Goal: Transaction & Acquisition: Purchase product/service

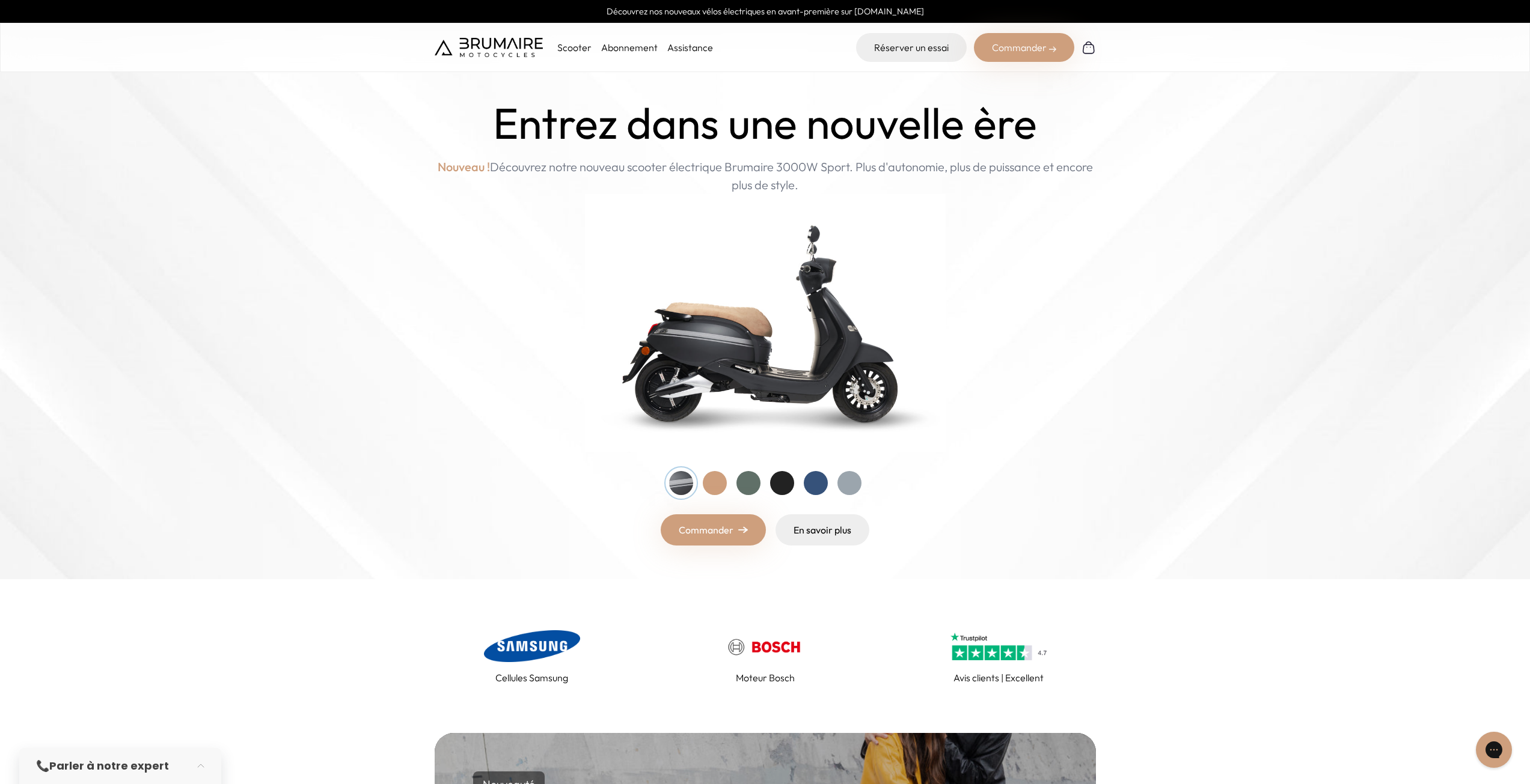
click at [711, 540] on link "Commander" at bounding box center [713, 530] width 105 height 31
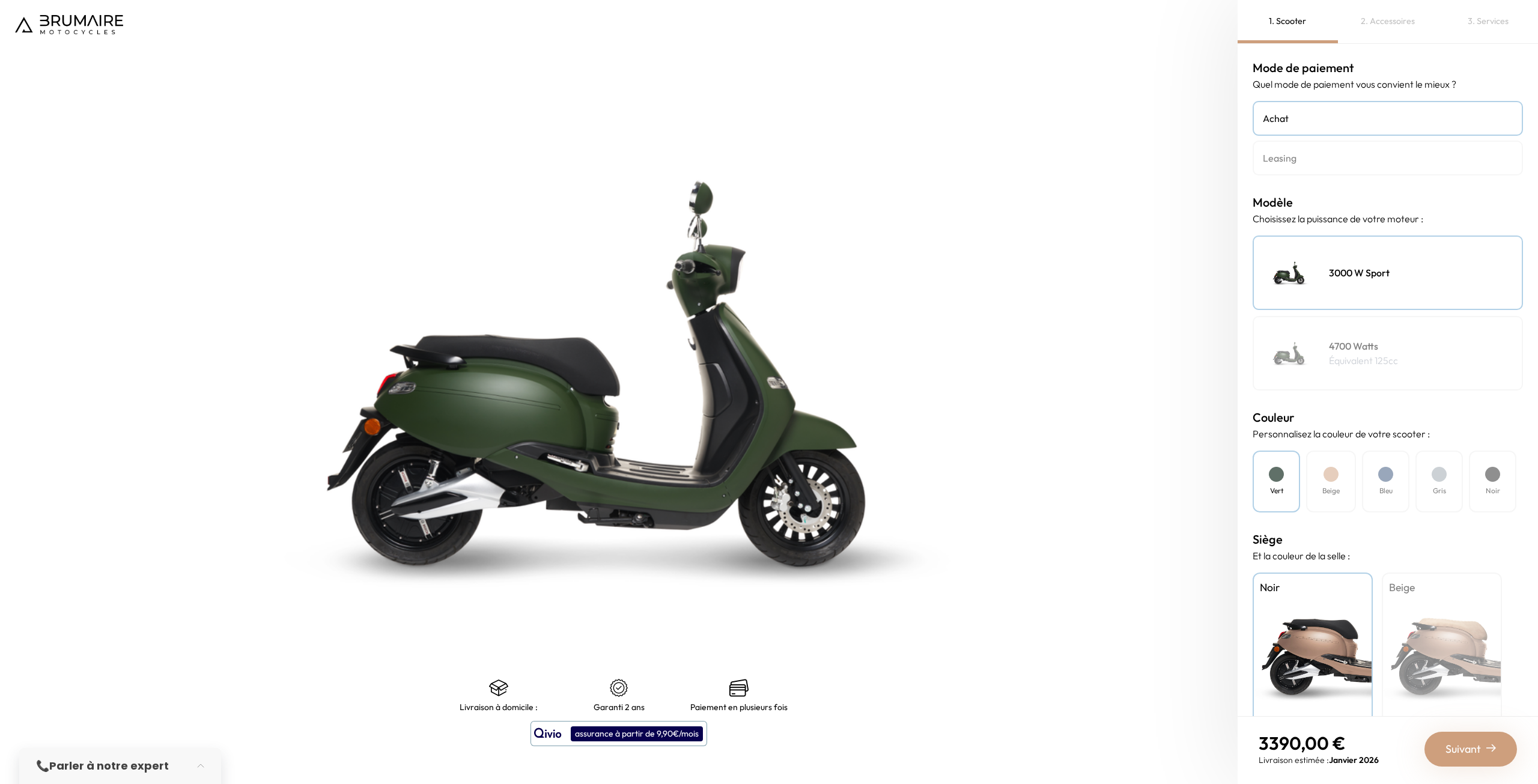
scroll to position [22, 0]
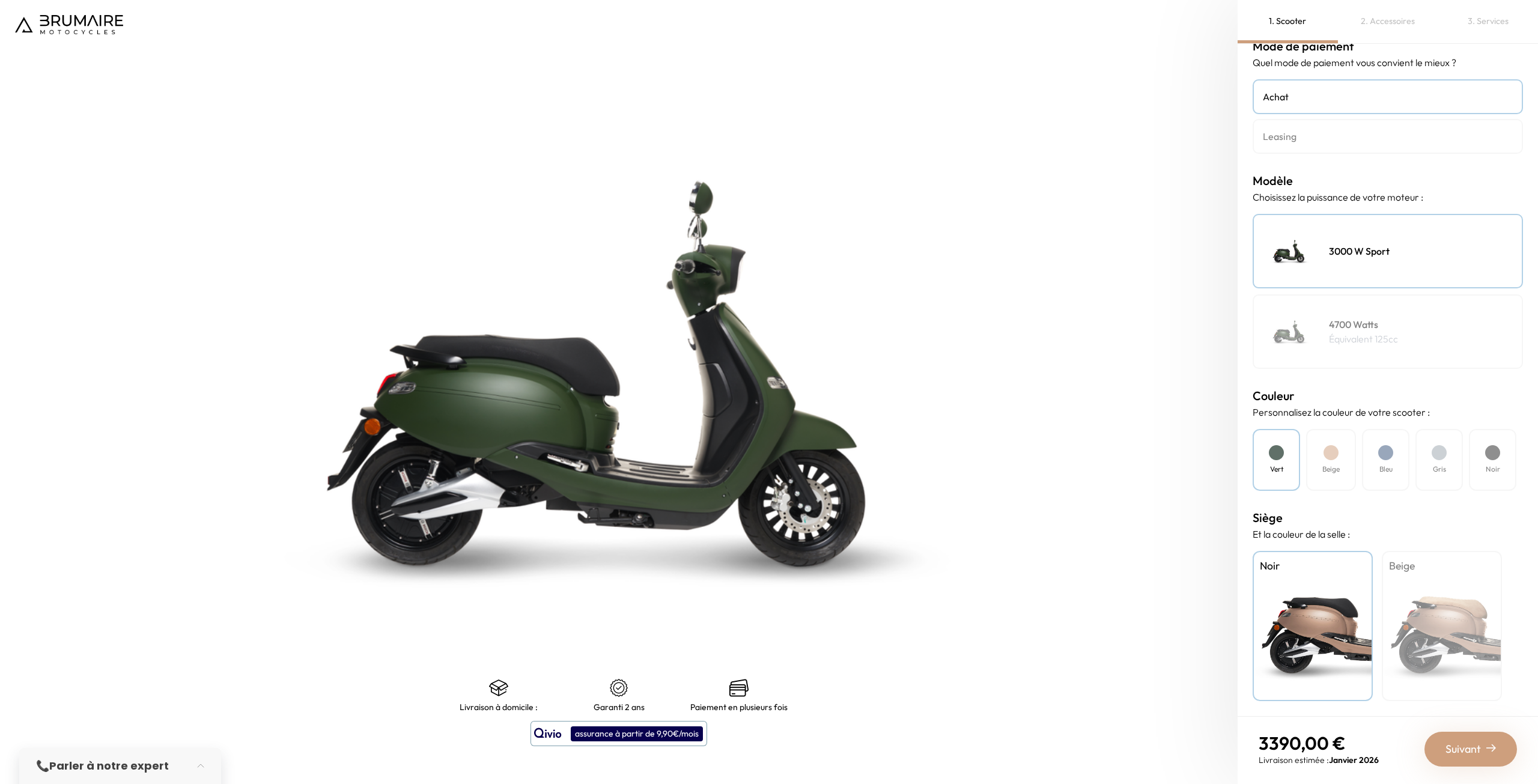
drag, startPoint x: 1330, startPoint y: 476, endPoint x: 1340, endPoint y: 474, distance: 10.2
click at [1331, 476] on div "Beige" at bounding box center [1331, 460] width 50 height 62
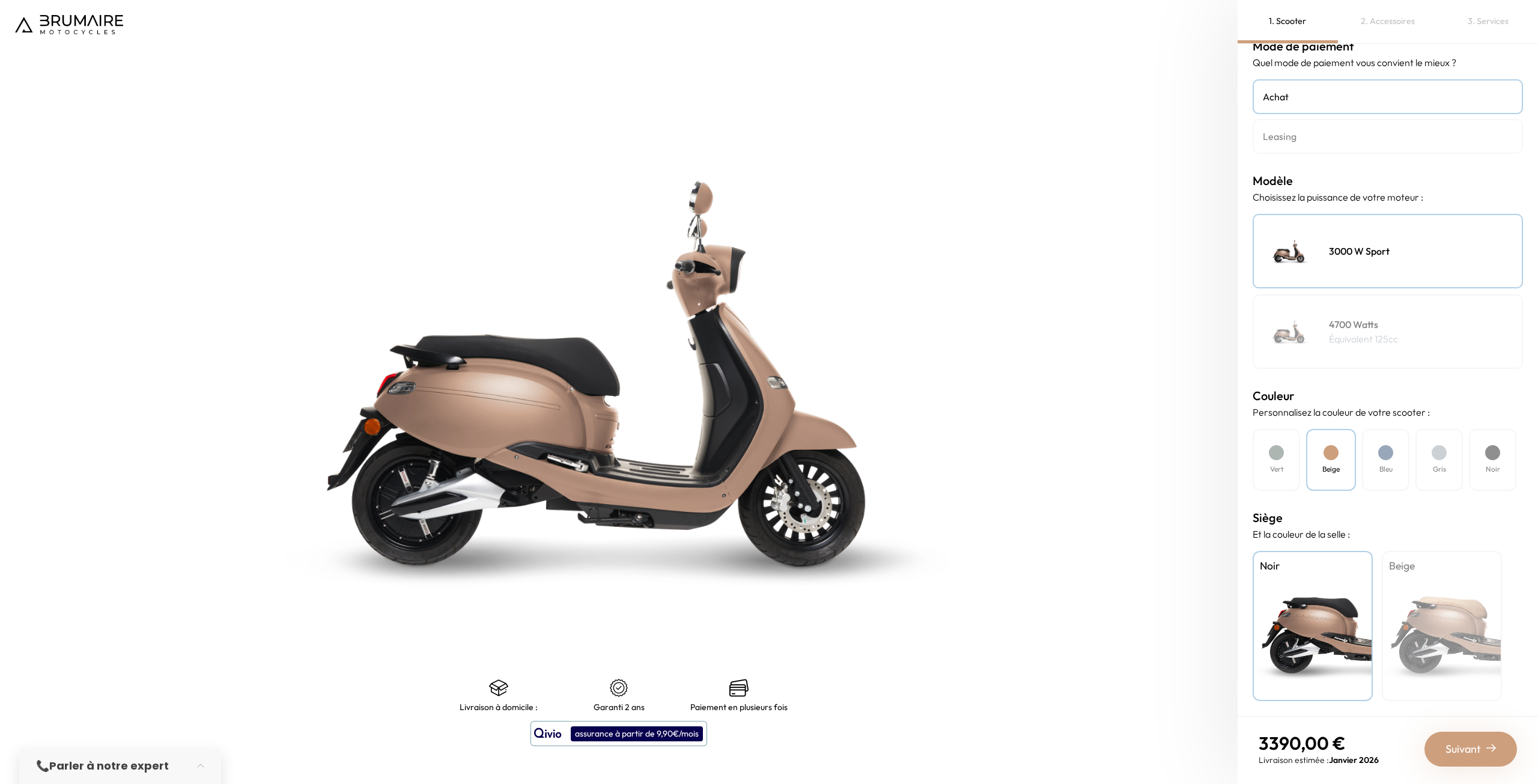
drag, startPoint x: 1384, startPoint y: 470, endPoint x: 1455, endPoint y: 454, distance: 72.8
click at [1388, 470] on h4 "Bleu" at bounding box center [1386, 469] width 13 height 11
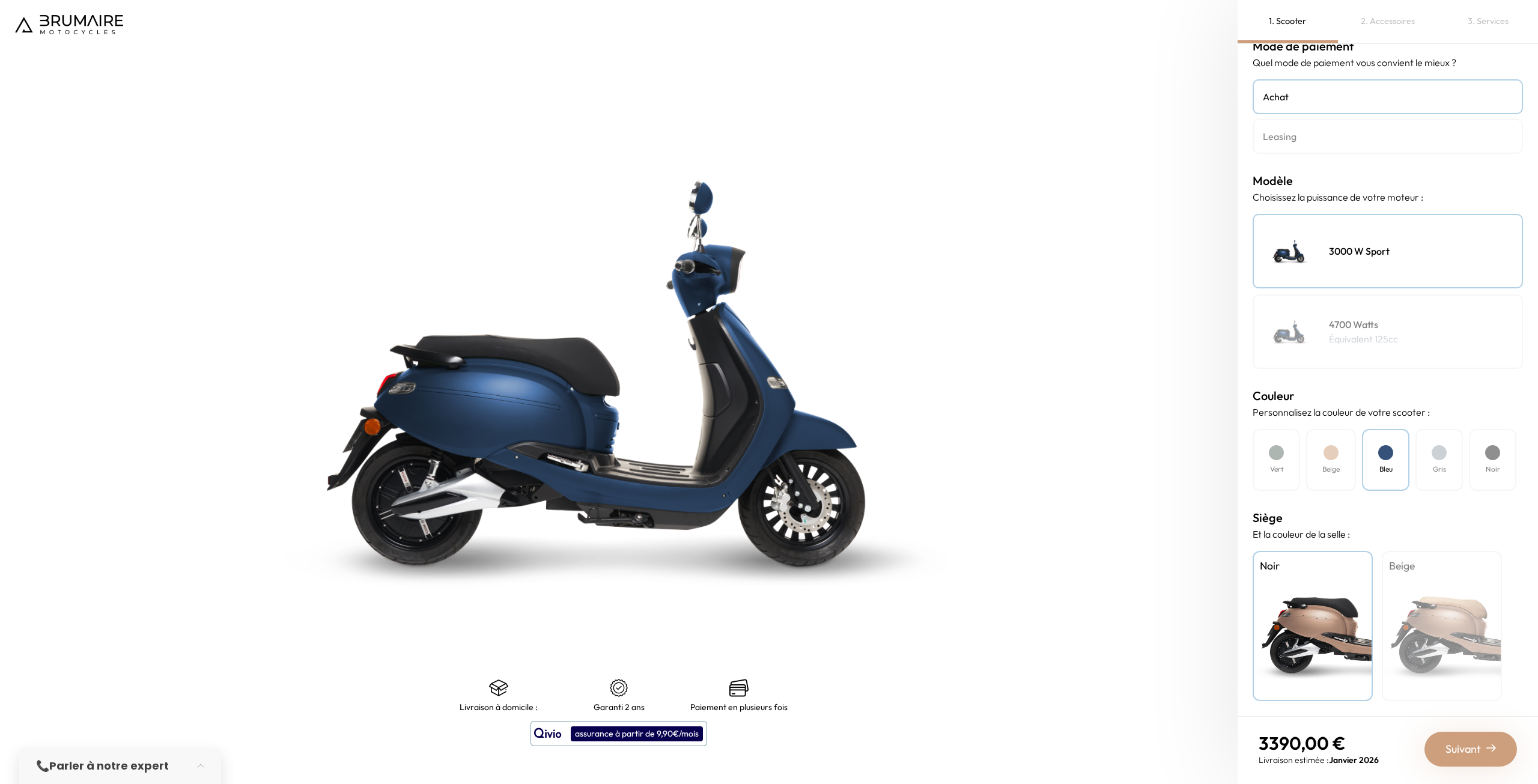
click at [1449, 464] on div "Gris" at bounding box center [1439, 460] width 47 height 62
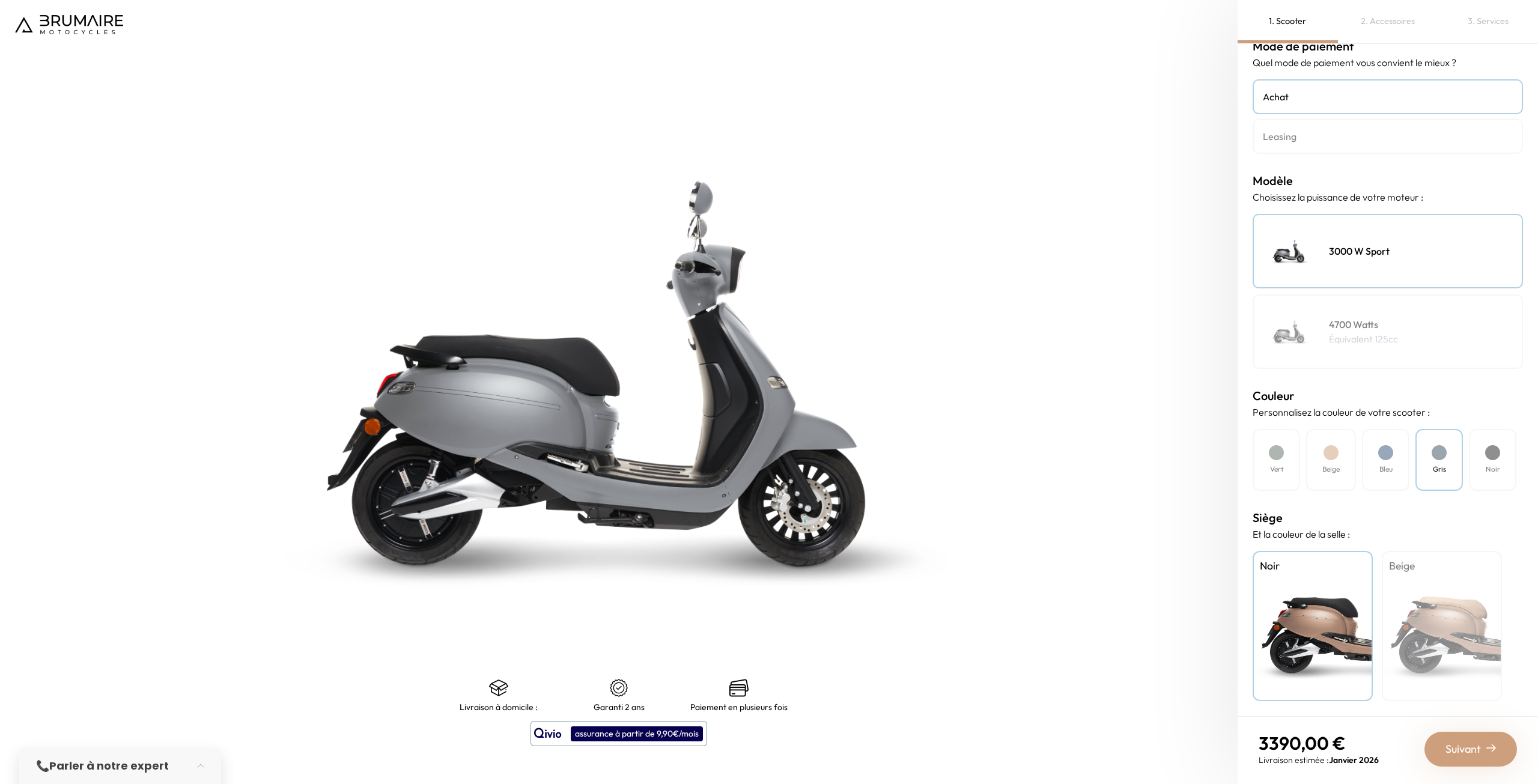
click at [1489, 462] on div "Noir" at bounding box center [1492, 460] width 47 height 62
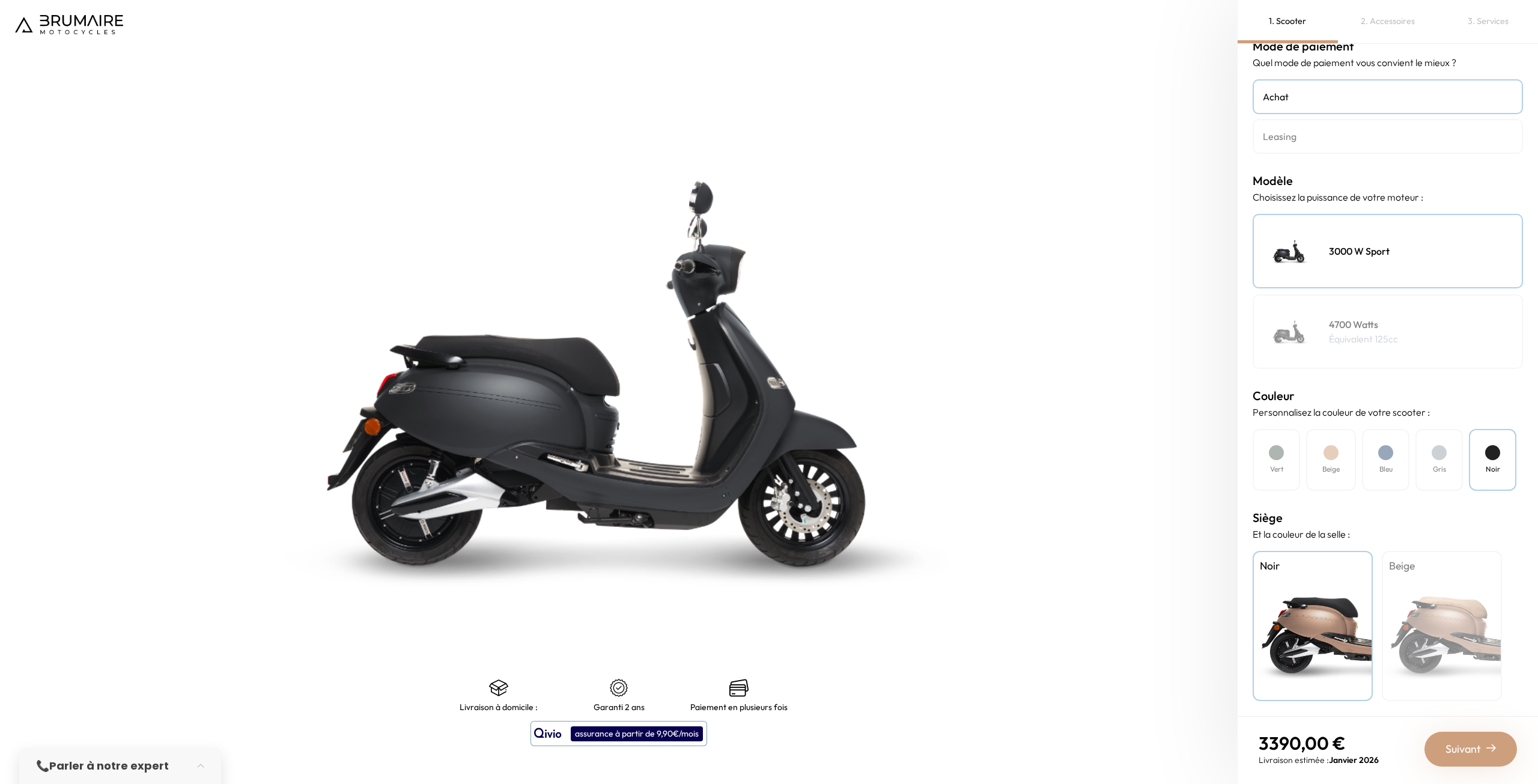
click at [1465, 625] on div "Beige" at bounding box center [1442, 626] width 120 height 150
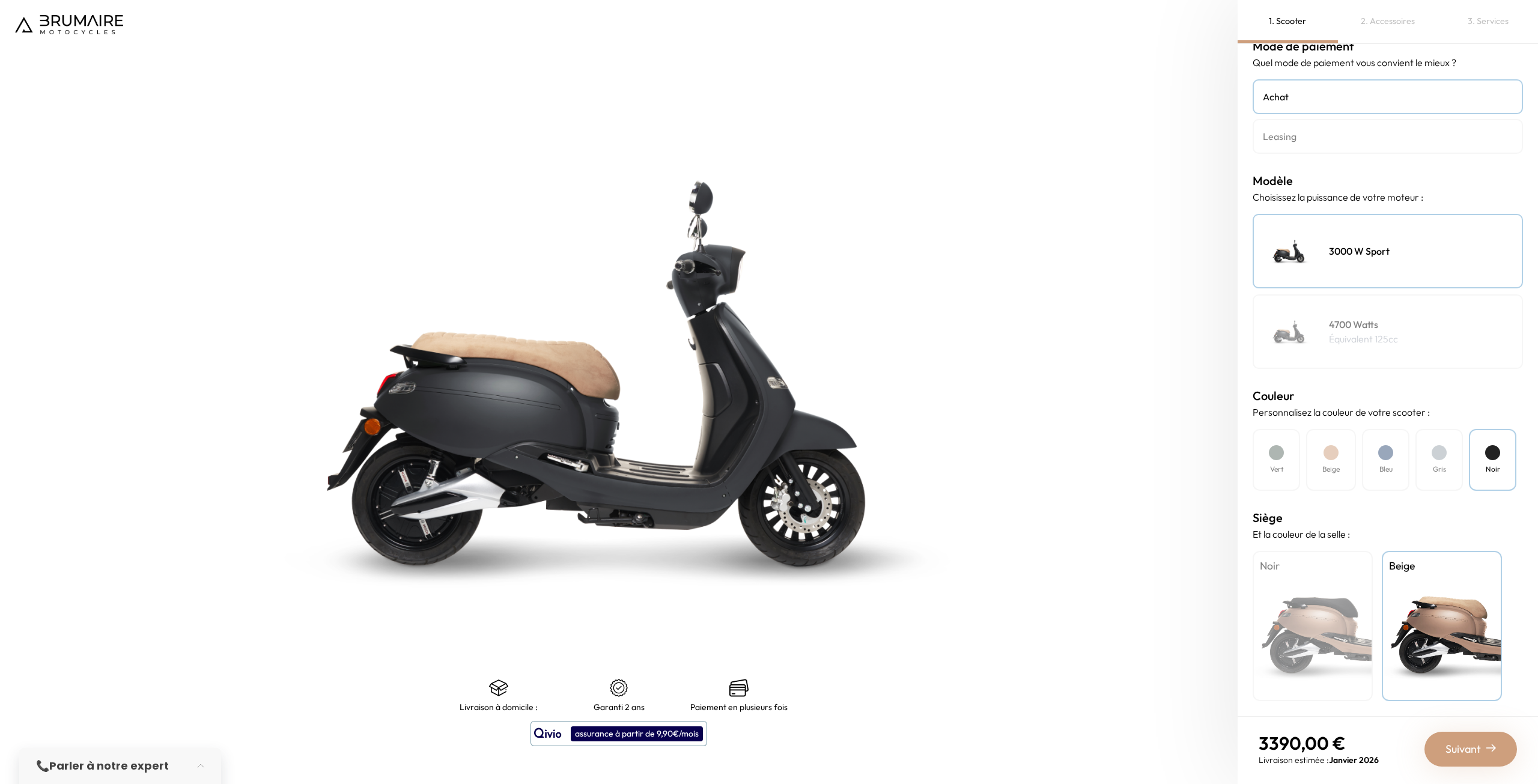
click at [1296, 476] on div "Vert" at bounding box center [1276, 460] width 47 height 62
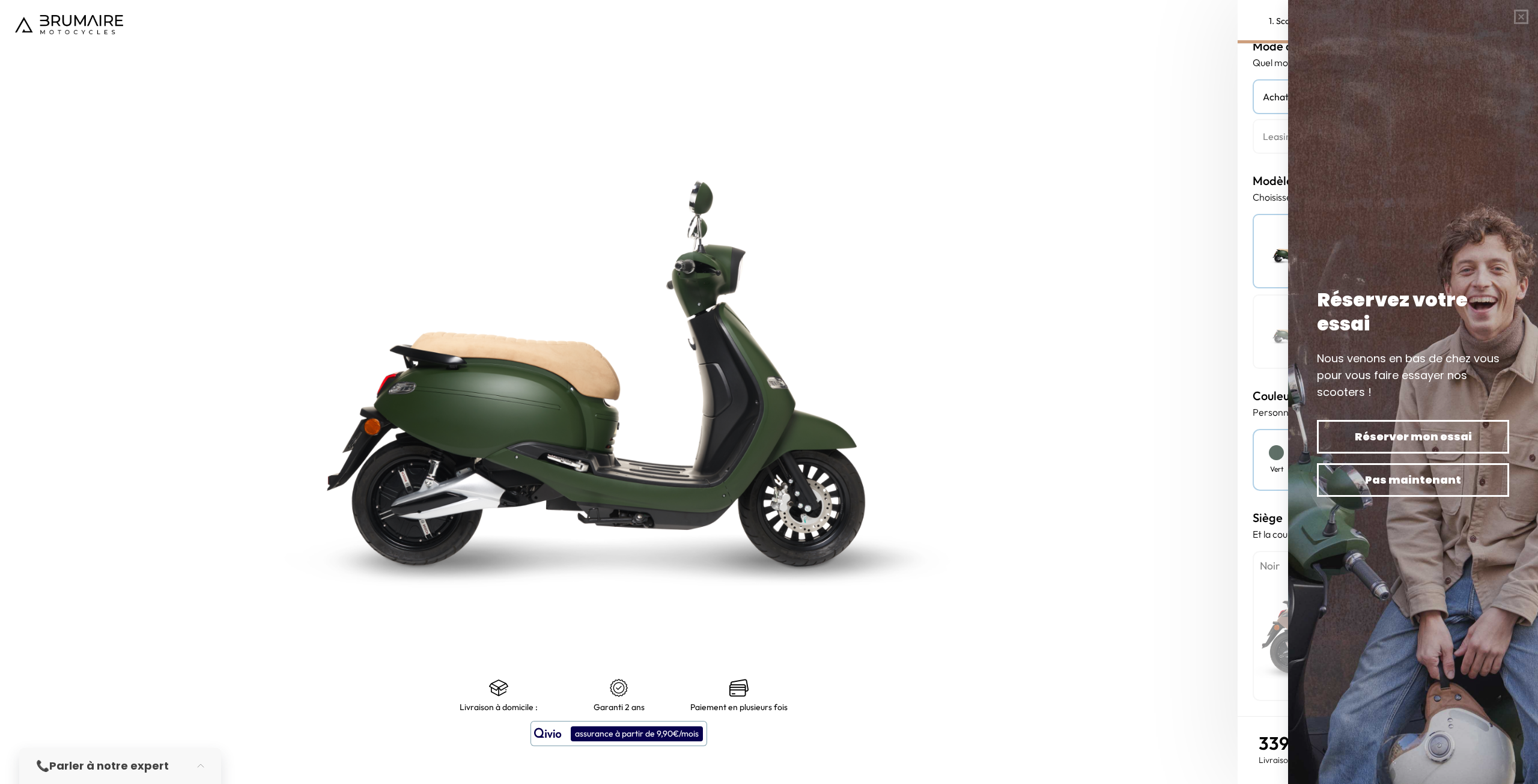
click at [980, 563] on img at bounding box center [619, 373] width 1547 height 979
click at [1520, 21] on button "button" at bounding box center [1521, 16] width 33 height 33
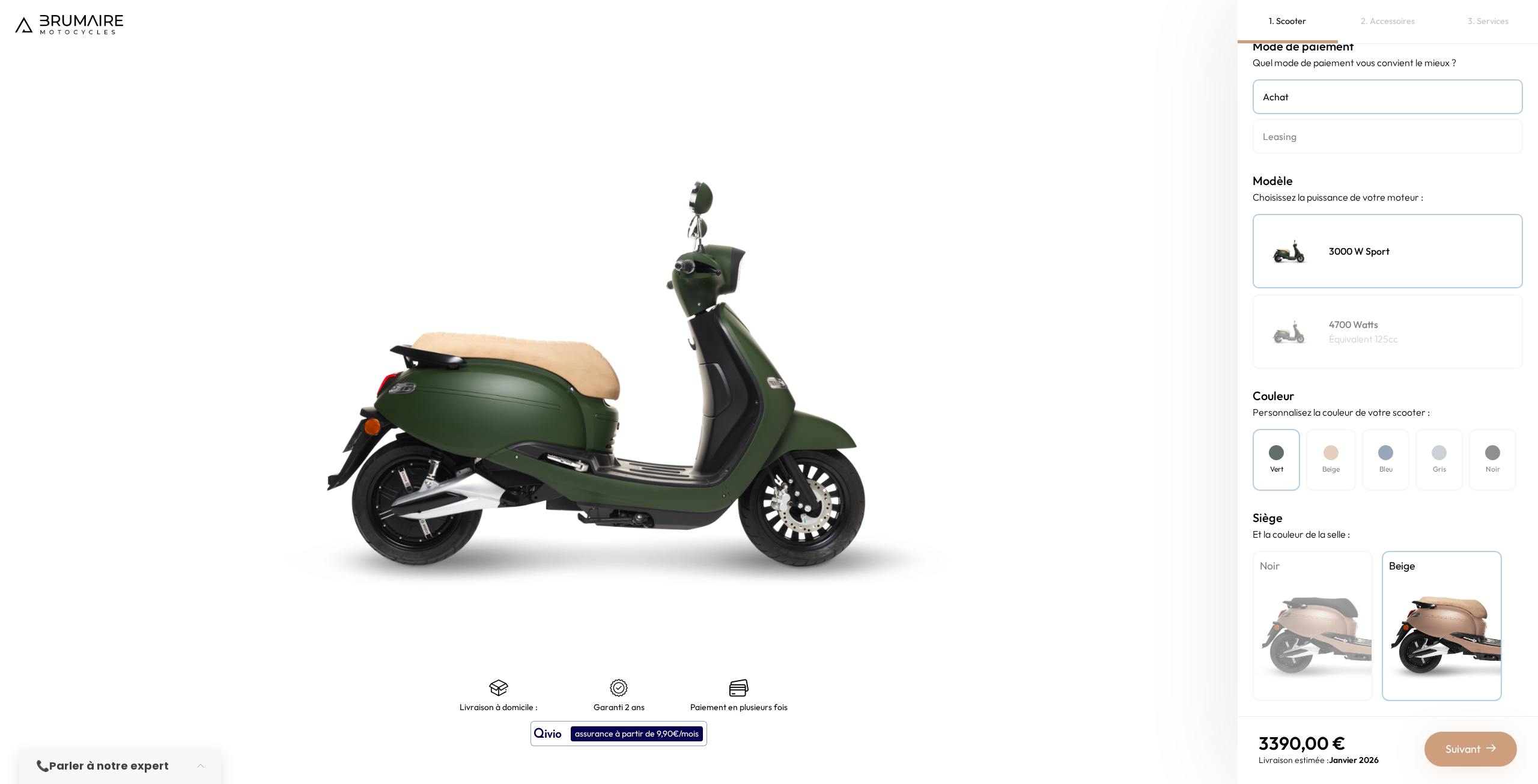
click at [1489, 474] on div "Noir" at bounding box center [1492, 460] width 47 height 62
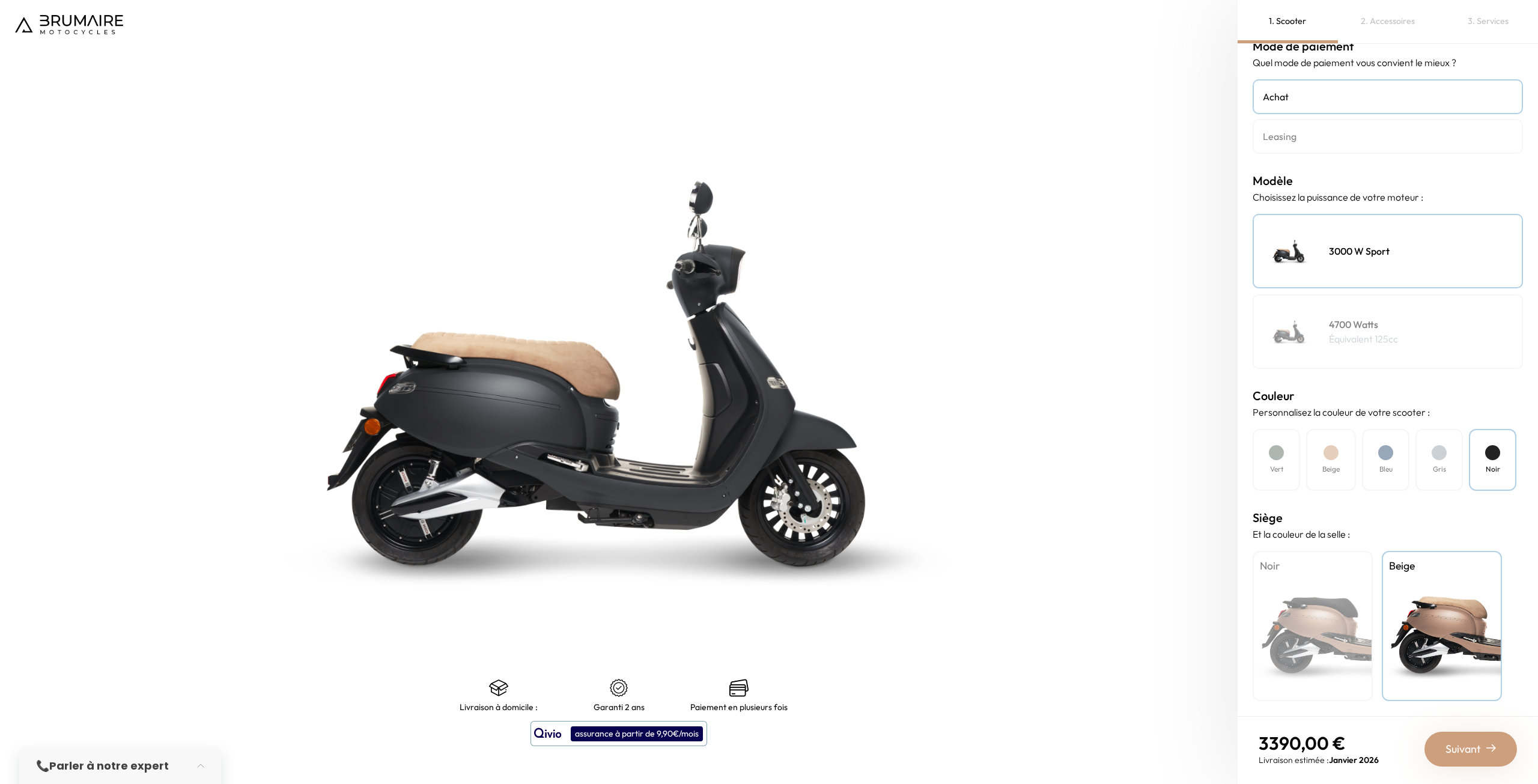
click at [1340, 476] on div "Beige" at bounding box center [1331, 460] width 50 height 62
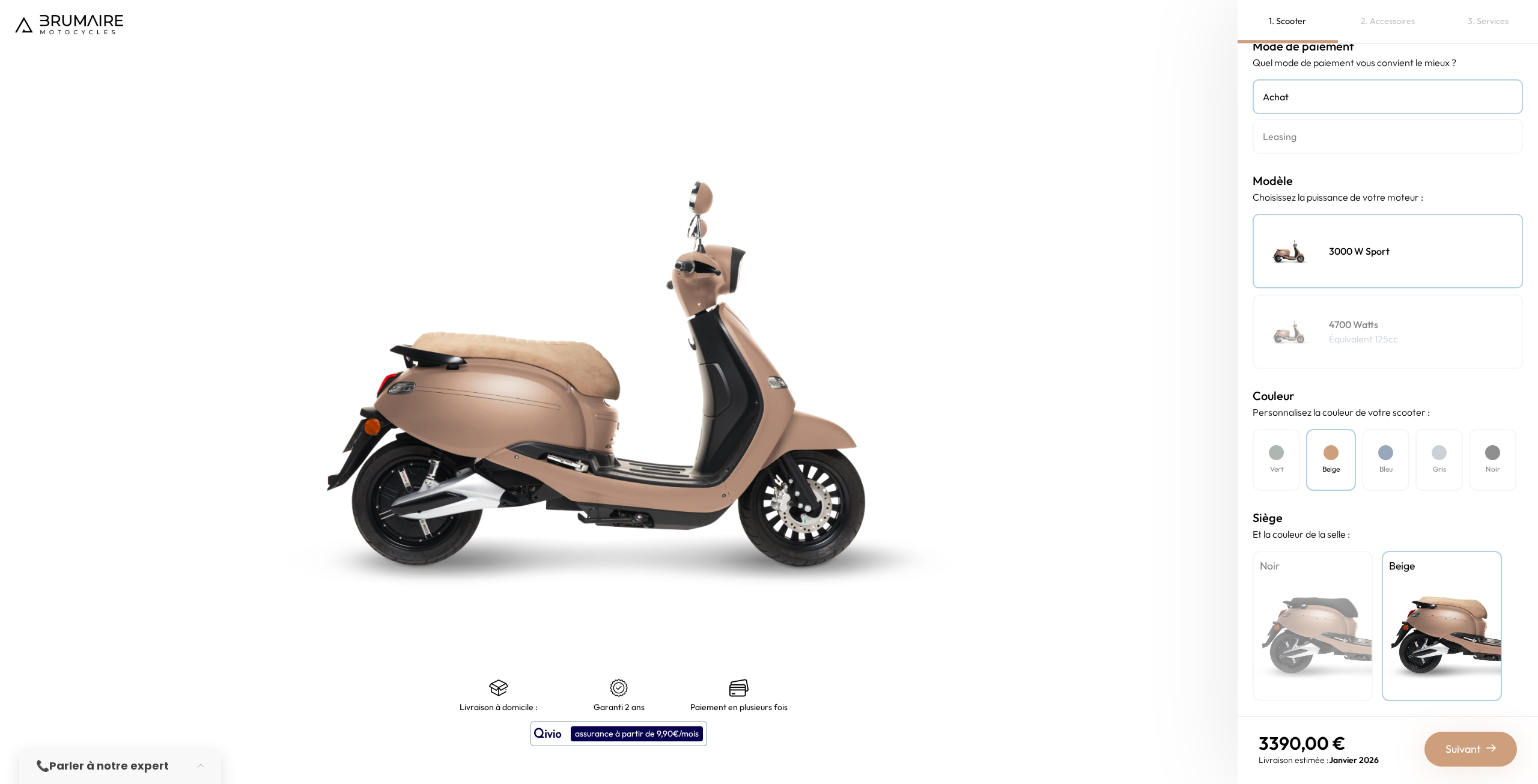
click at [1375, 473] on div "Bleu" at bounding box center [1385, 460] width 47 height 62
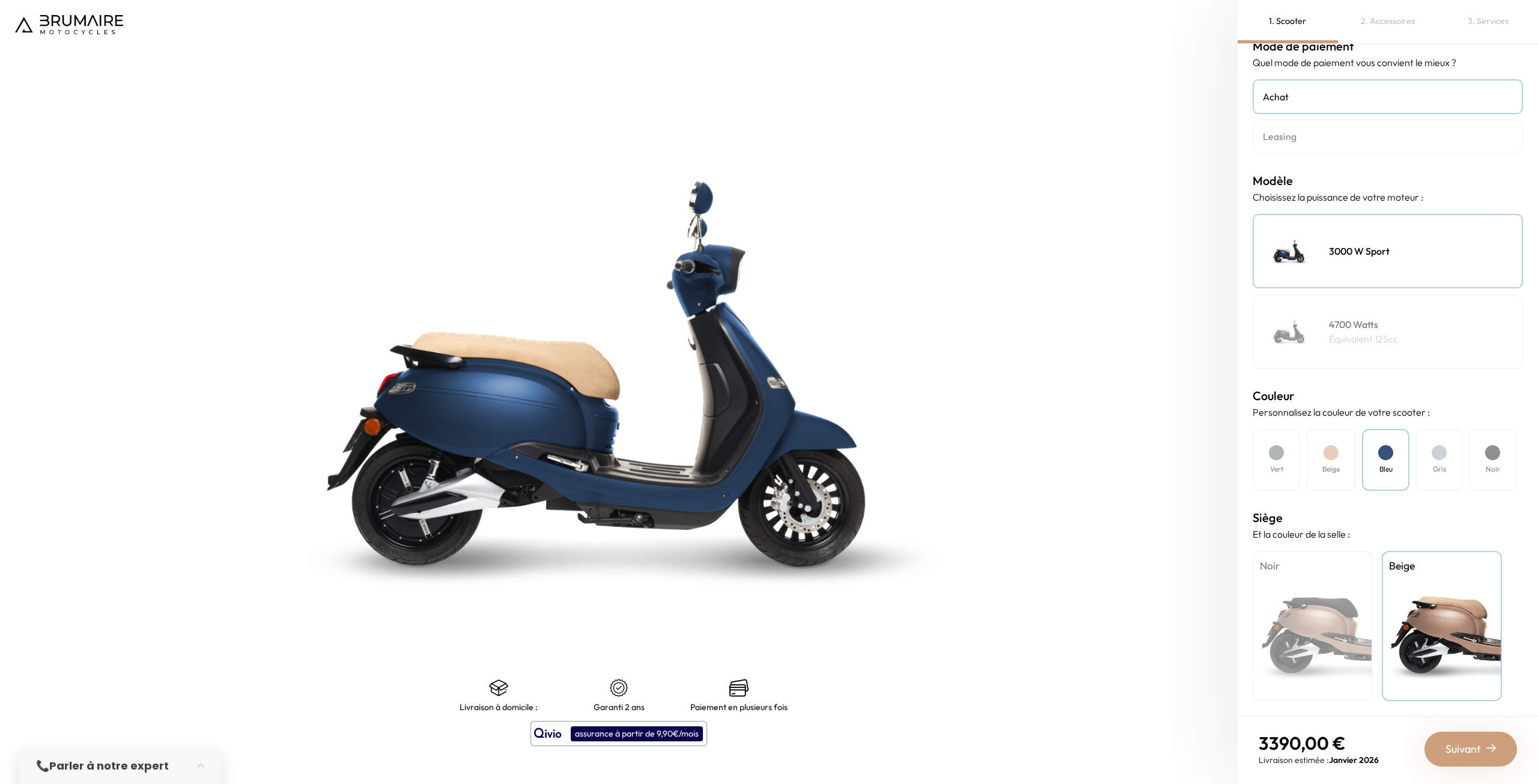
click at [1358, 608] on div "Noir" at bounding box center [1312, 626] width 120 height 150
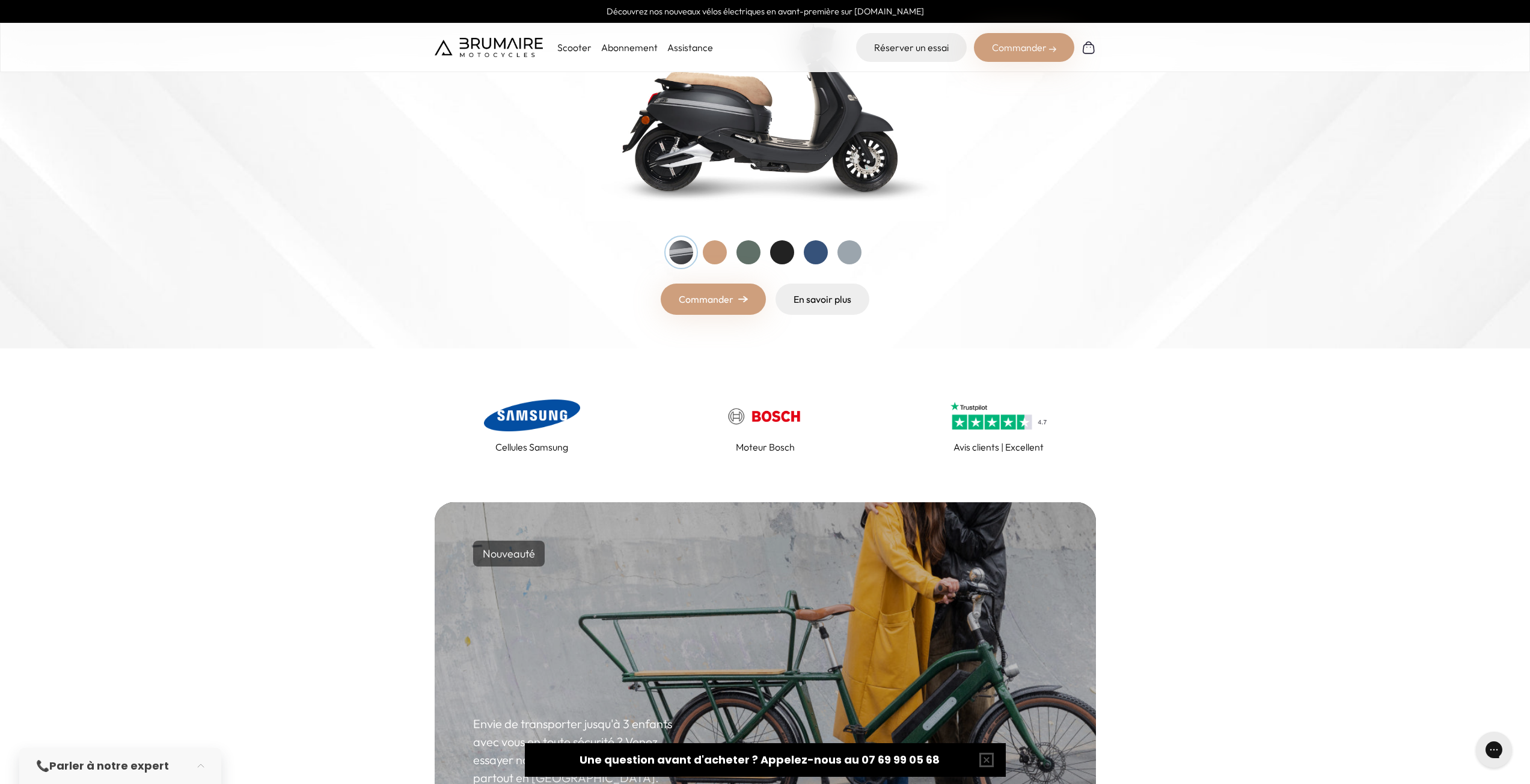
scroll to position [241, 0]
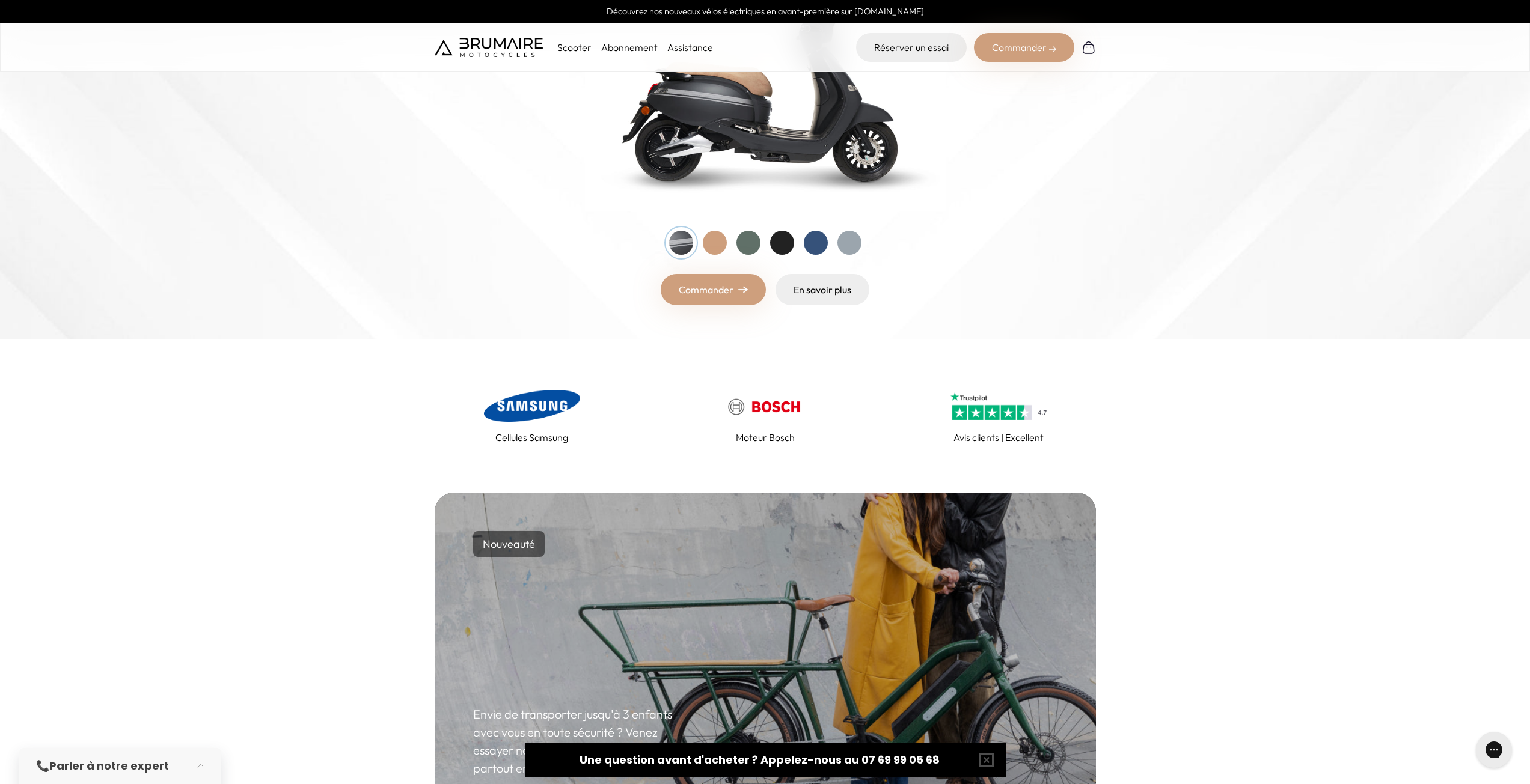
click at [733, 292] on link "Commander" at bounding box center [713, 290] width 105 height 31
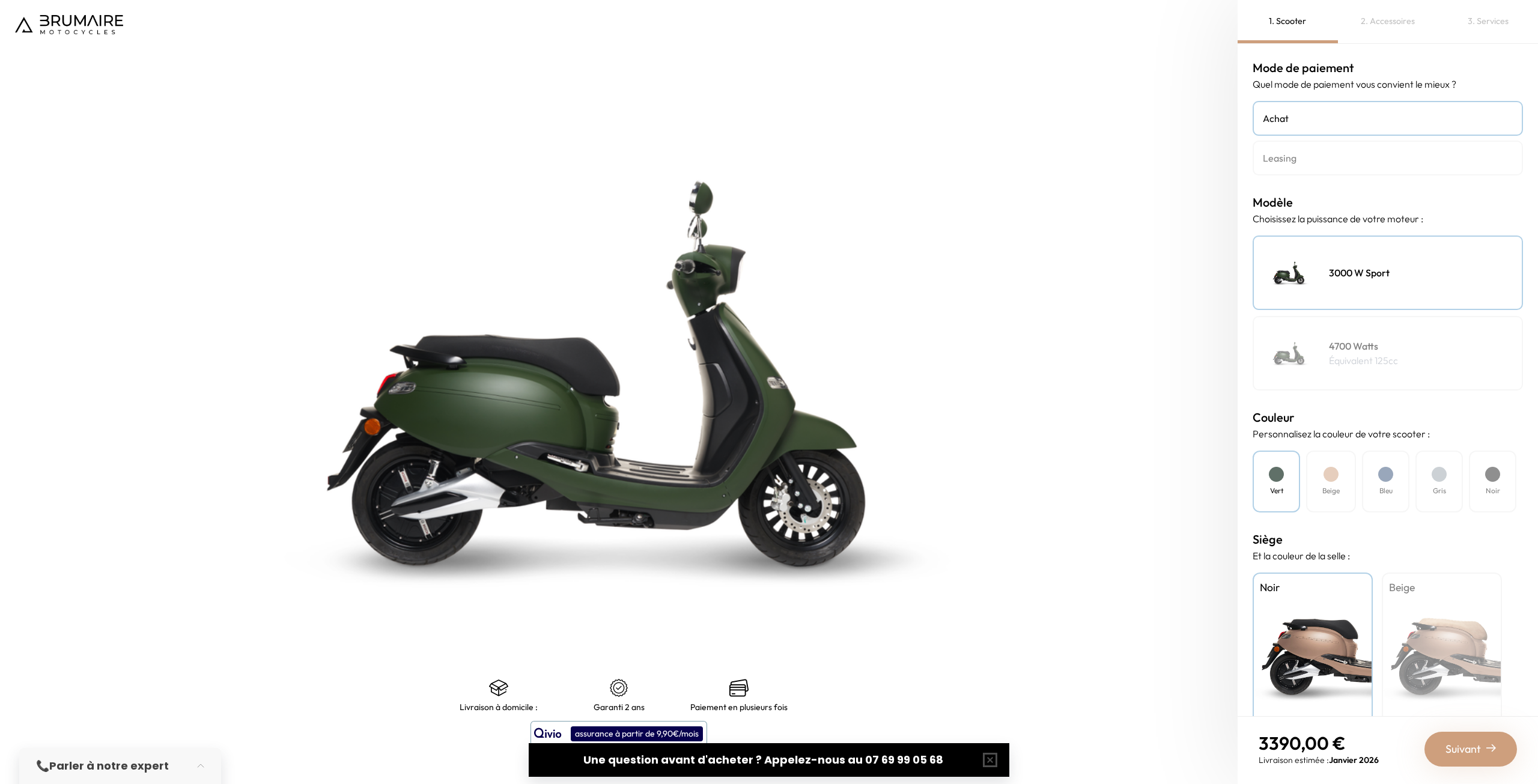
click at [1486, 490] on h4 "Noir" at bounding box center [1492, 491] width 14 height 11
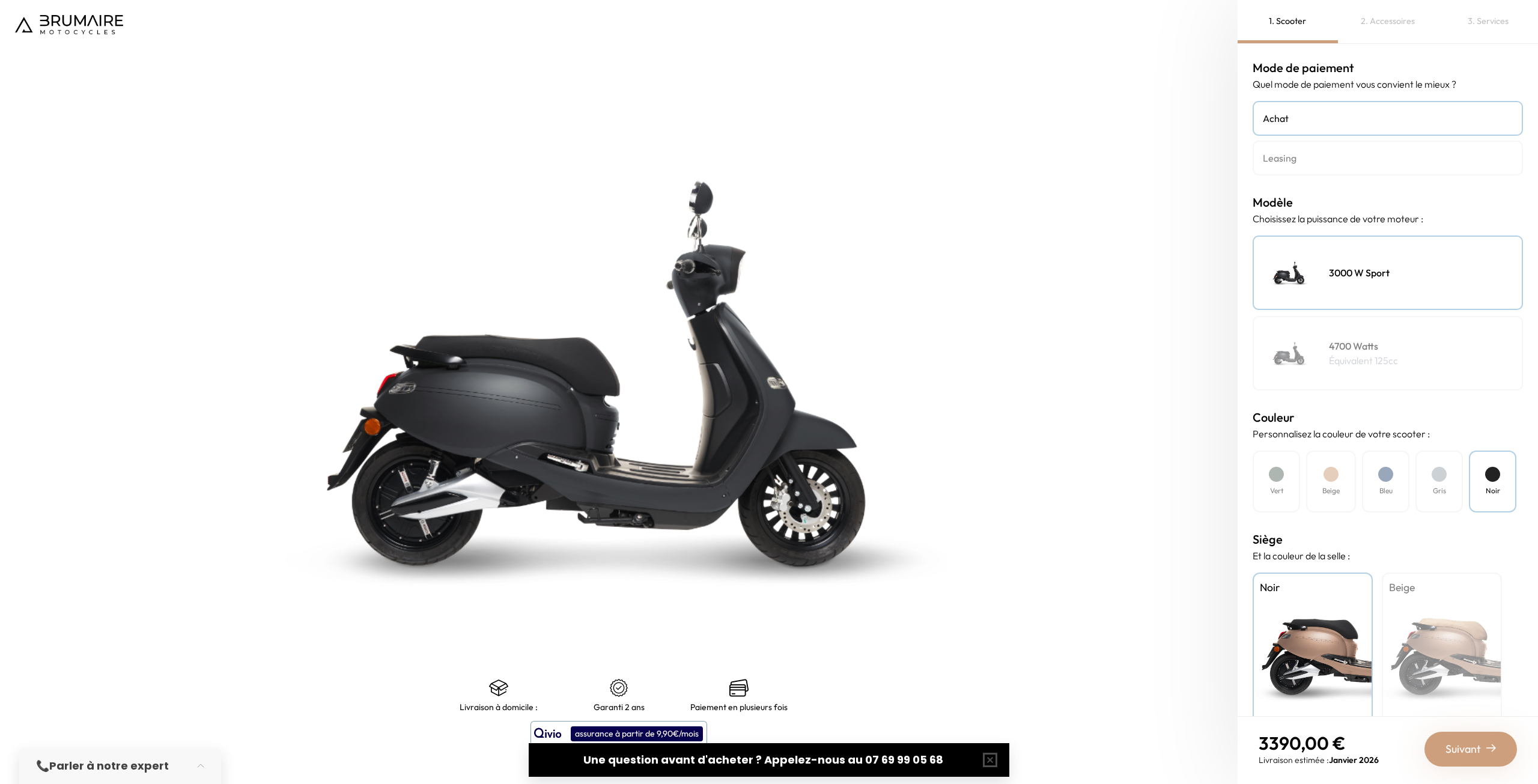
click at [1440, 493] on h4 "Gris" at bounding box center [1439, 491] width 13 height 11
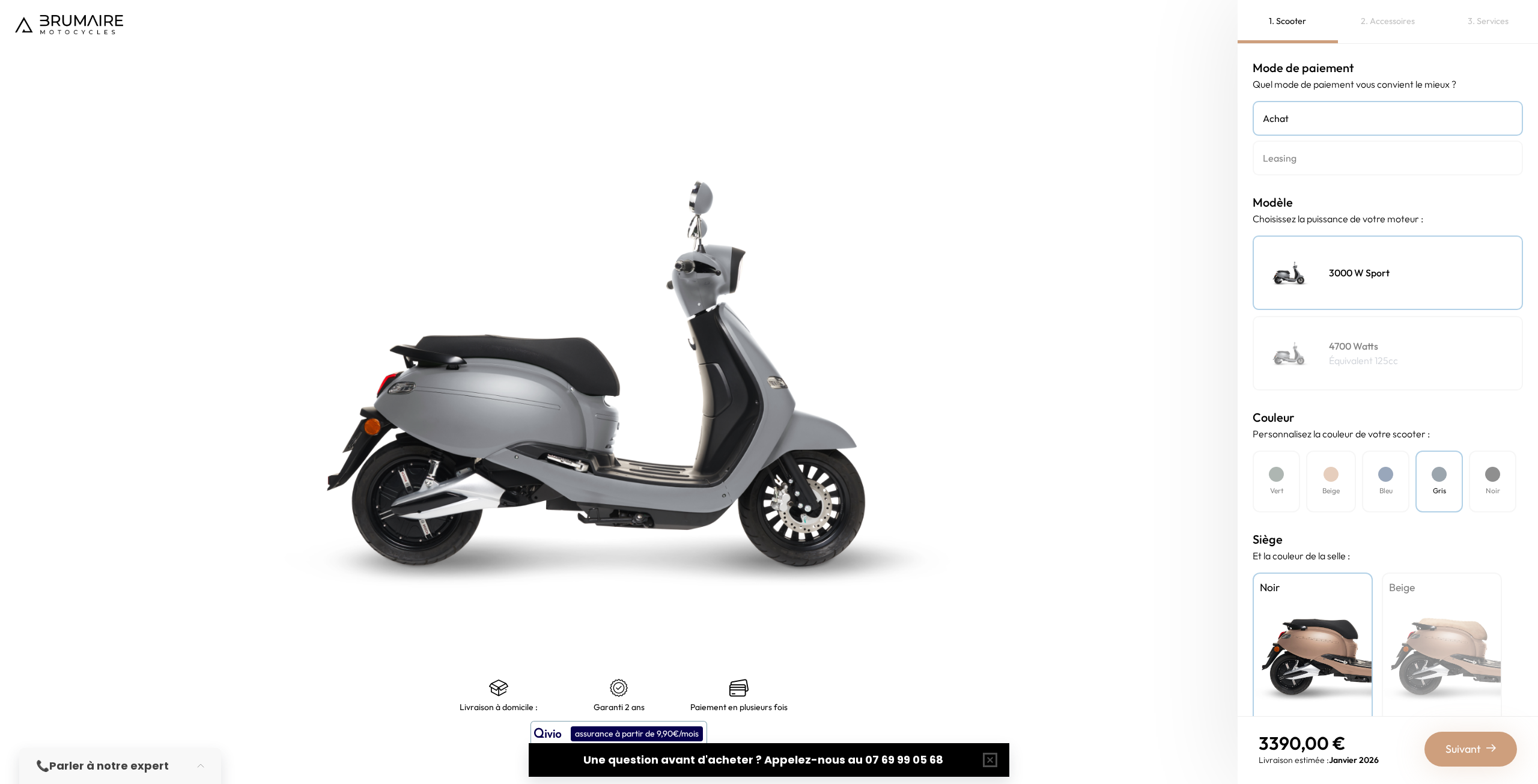
click at [1495, 486] on h4 "Noir" at bounding box center [1492, 491] width 14 height 11
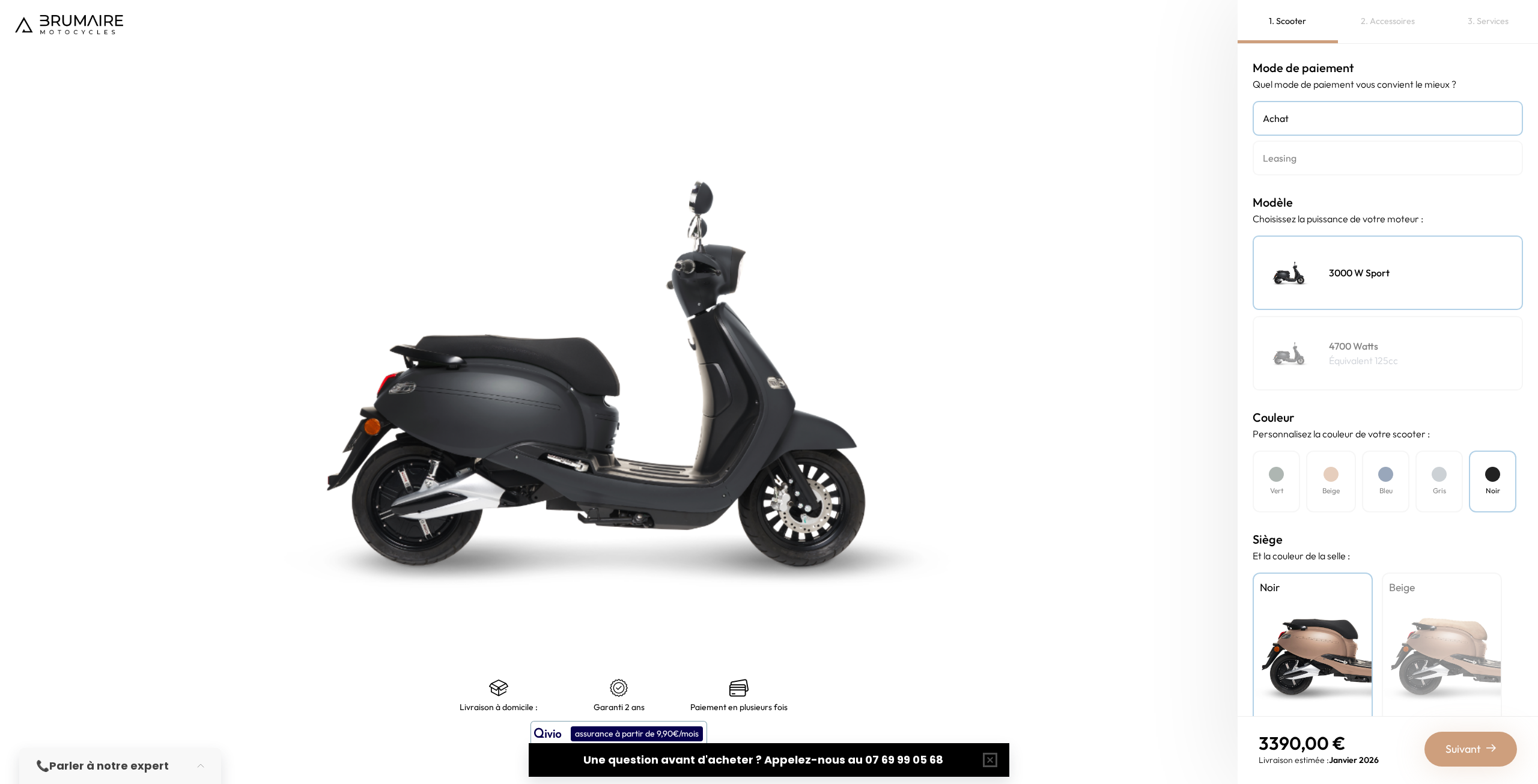
click at [1384, 482] on div "Bleu" at bounding box center [1385, 481] width 47 height 62
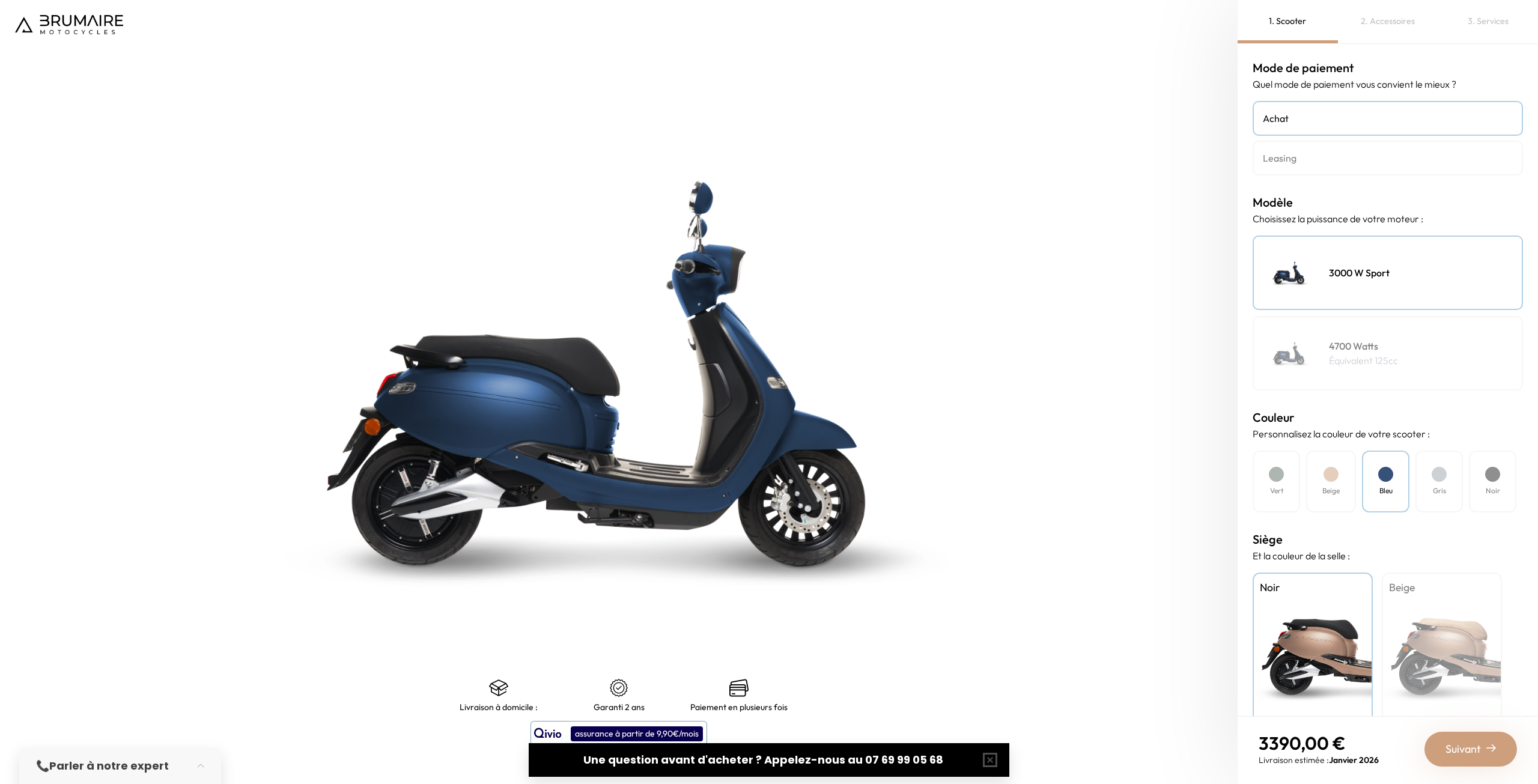
click at [1440, 598] on div "Beige" at bounding box center [1442, 648] width 120 height 150
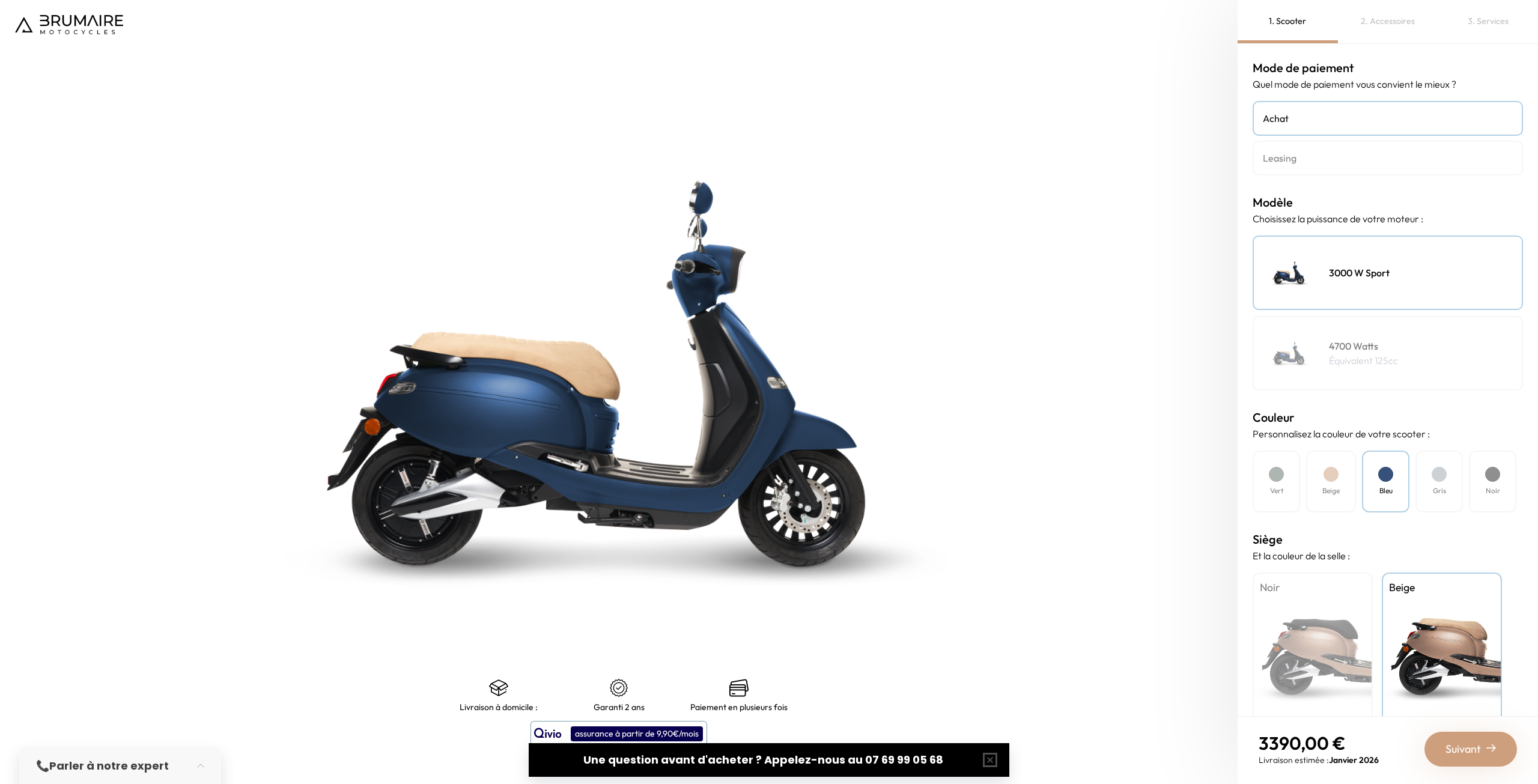
click at [1317, 631] on div "Noir" at bounding box center [1312, 648] width 120 height 150
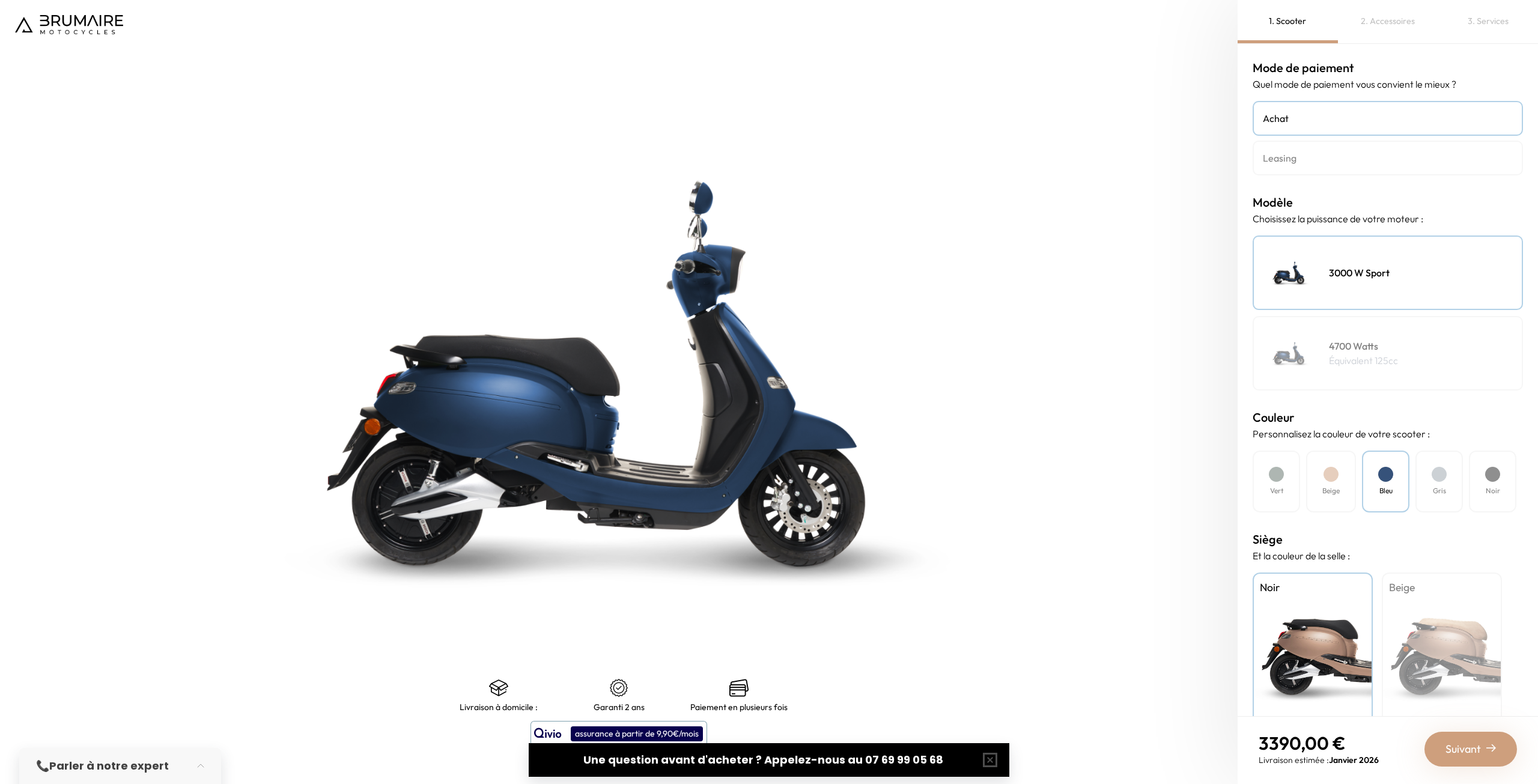
click at [1336, 485] on h4 "Beige" at bounding box center [1330, 491] width 17 height 11
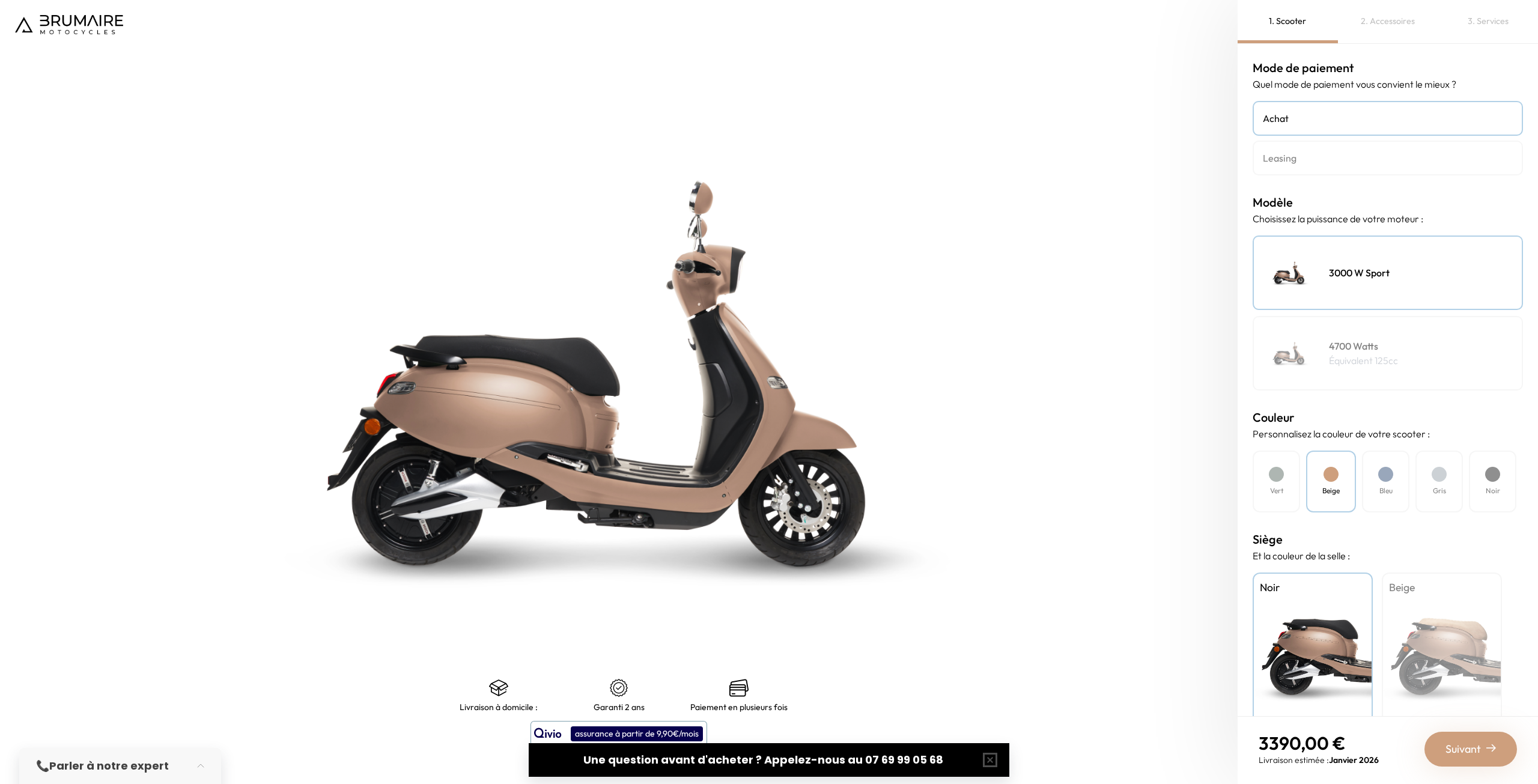
click at [1421, 487] on div "Vert Beige Bleu Gris Noir" at bounding box center [1387, 481] width 270 height 62
click at [1433, 485] on h4 "Gris" at bounding box center [1439, 491] width 13 height 11
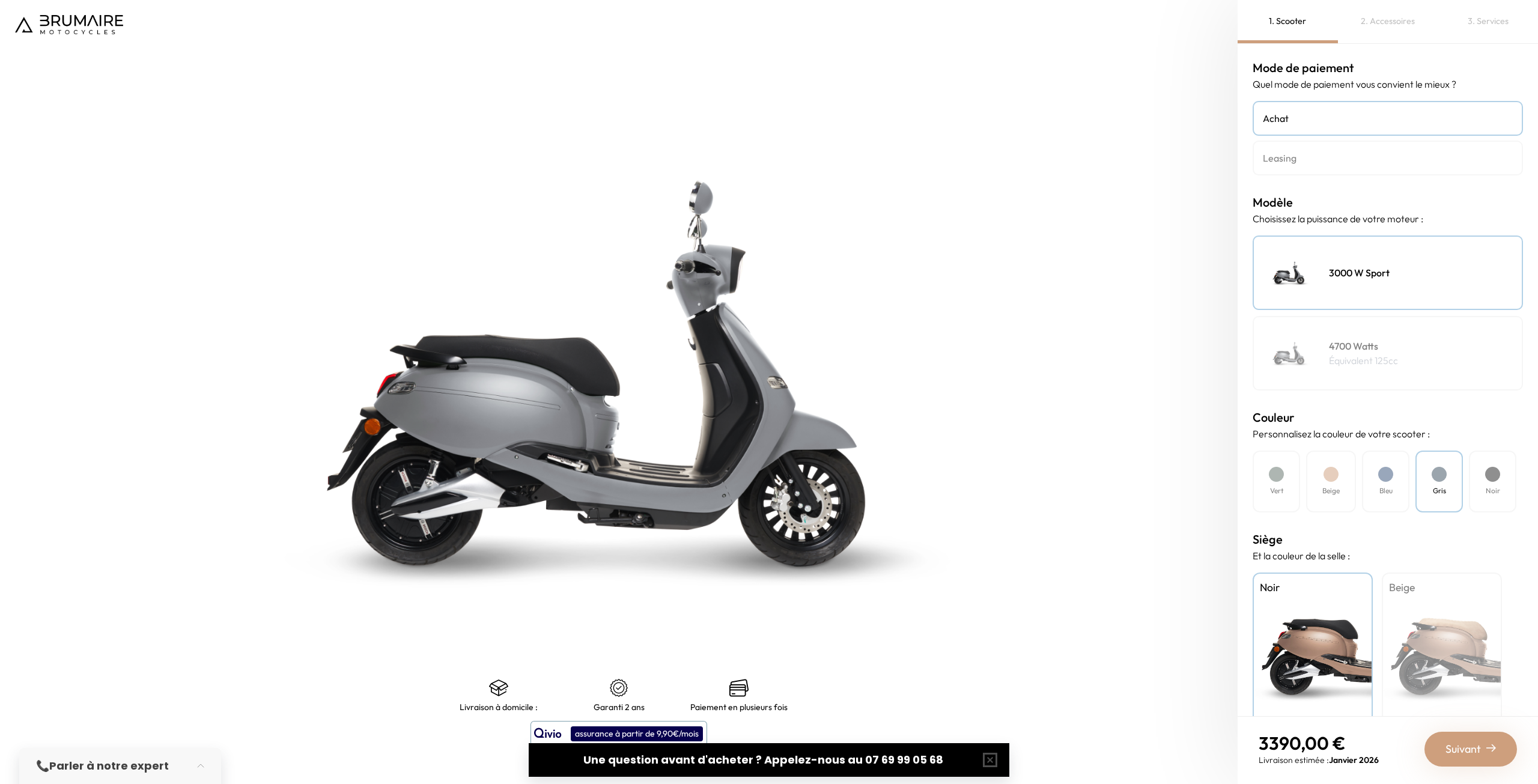
click at [1476, 483] on div "Noir" at bounding box center [1492, 481] width 47 height 62
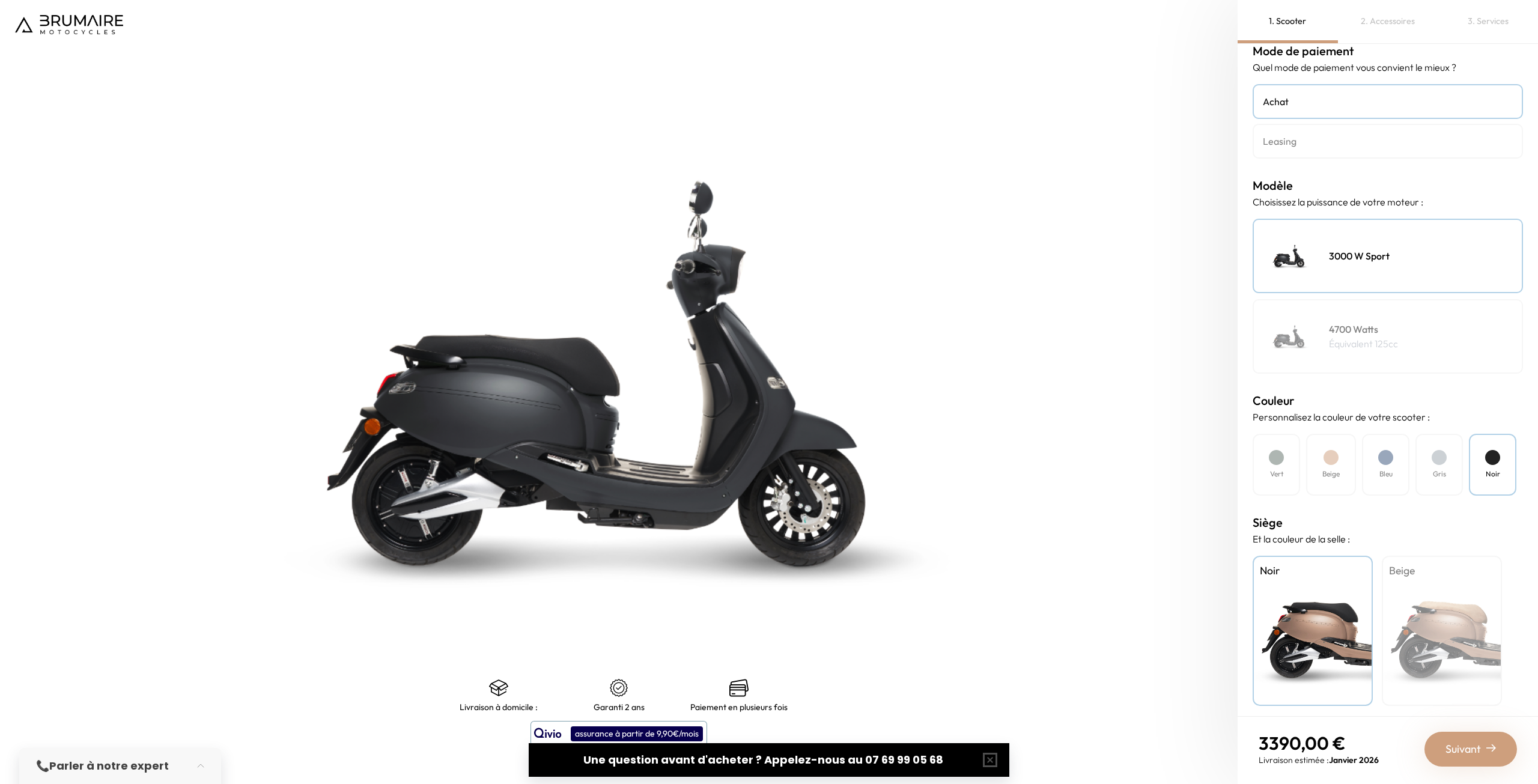
scroll to position [22, 0]
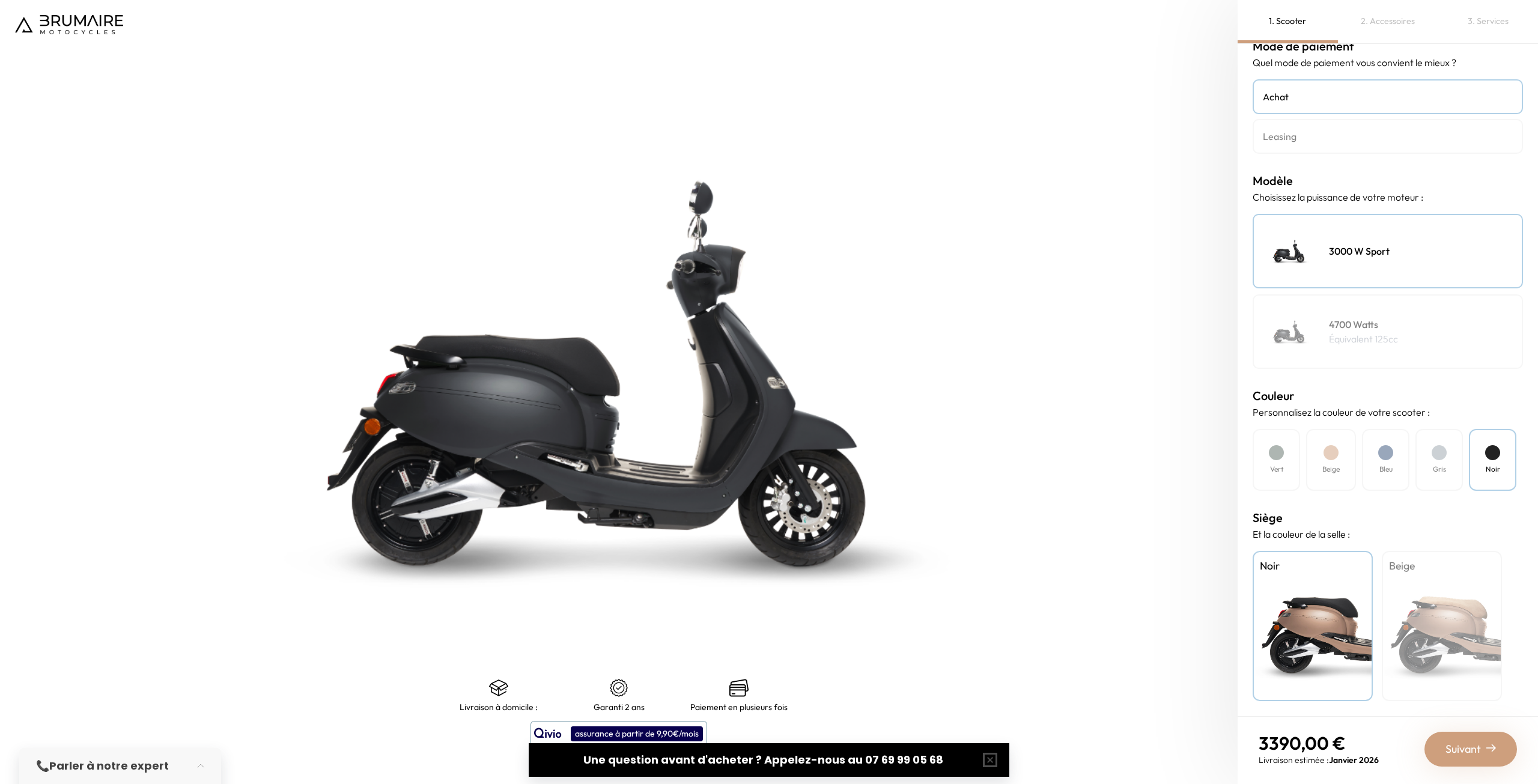
click at [1476, 747] on span "Suivant" at bounding box center [1463, 749] width 36 height 17
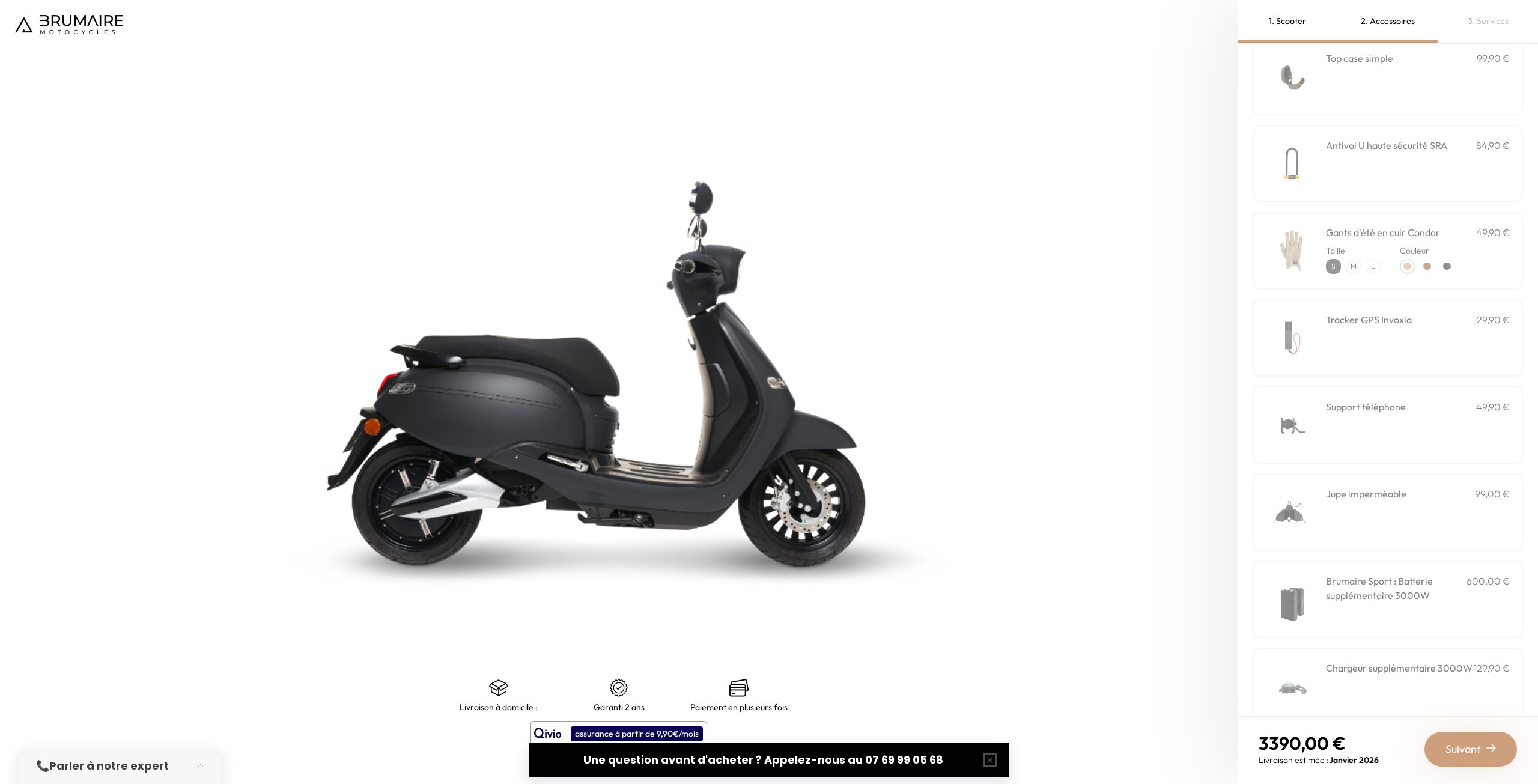
scroll to position [87, 0]
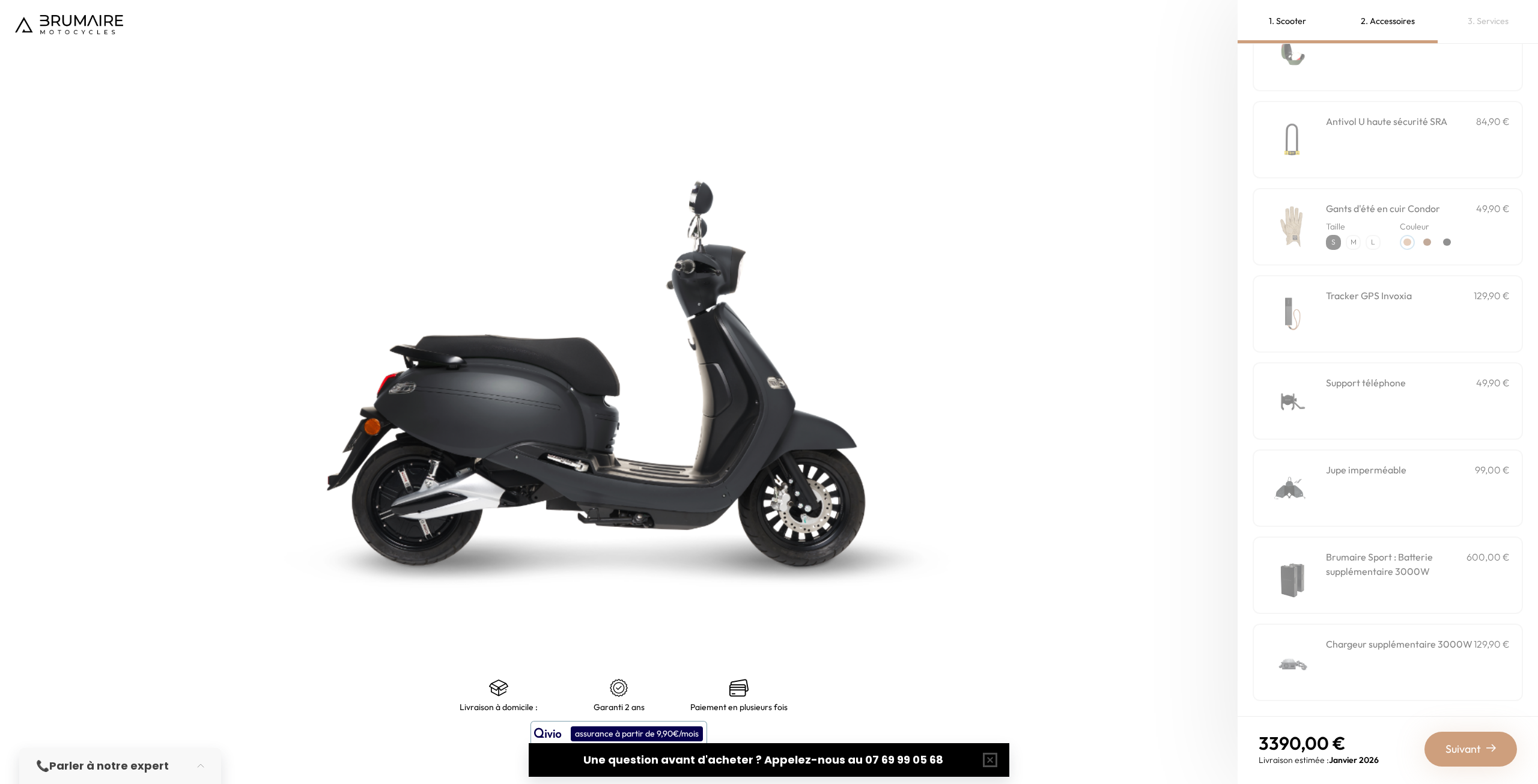
click at [1383, 470] on h3 "Jupe imperméable" at bounding box center [1366, 470] width 81 height 14
click at [1388, 575] on h3 "Brumaire Sport : Batterie supplémentaire 3000W" at bounding box center [1397, 564] width 141 height 29
click at [1392, 647] on h3 "Chargeur supplémentaire 3000W" at bounding box center [1399, 644] width 146 height 14
click at [1417, 580] on div "Brumaire Sport : Batterie supplémentaire 3000W 600,00 €" at bounding box center [1418, 575] width 184 height 51
drag, startPoint x: 1435, startPoint y: 643, endPoint x: 1416, endPoint y: 550, distance: 94.9
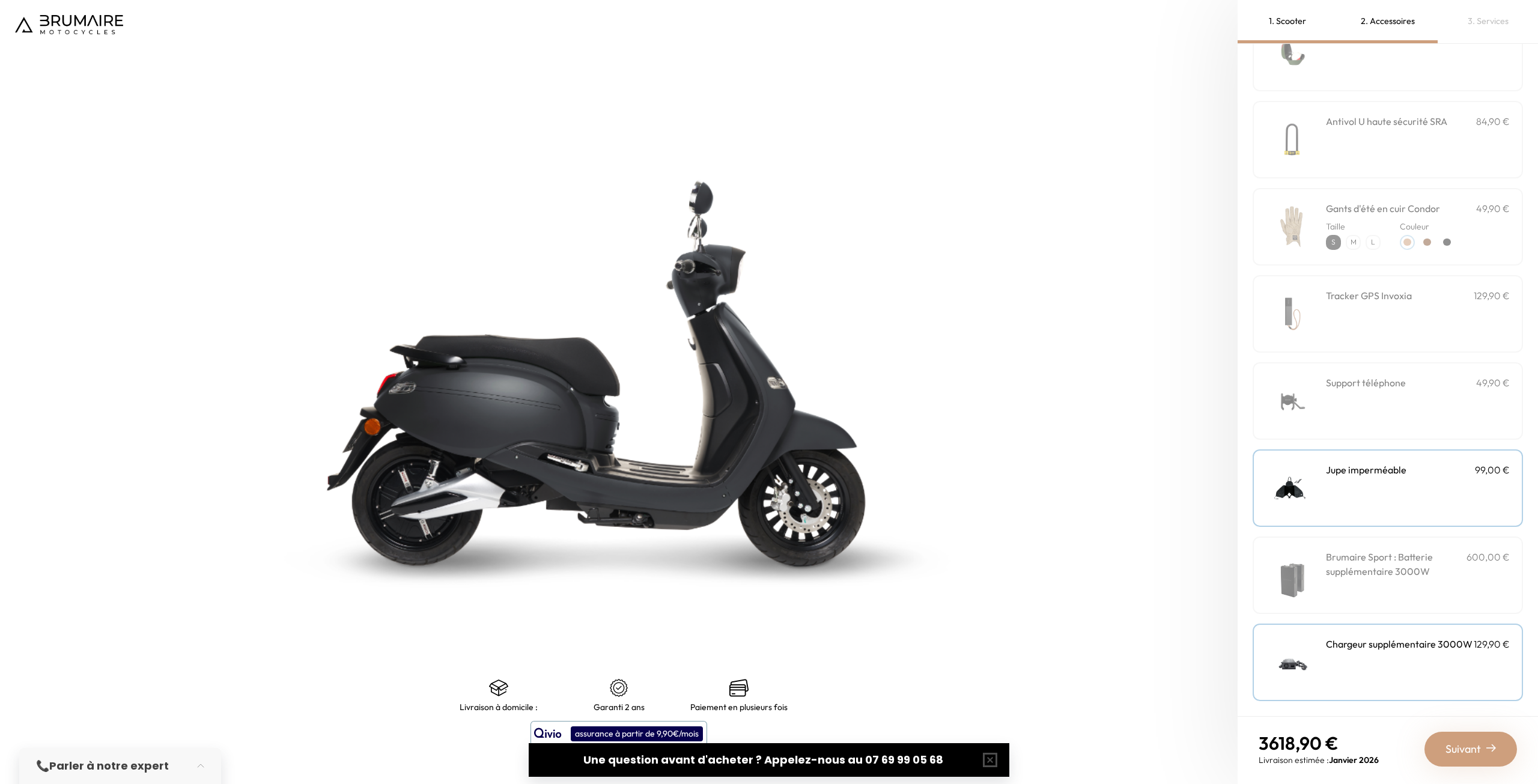
click at [1434, 643] on h3 "Chargeur supplémentaire 3000W" at bounding box center [1399, 644] width 146 height 14
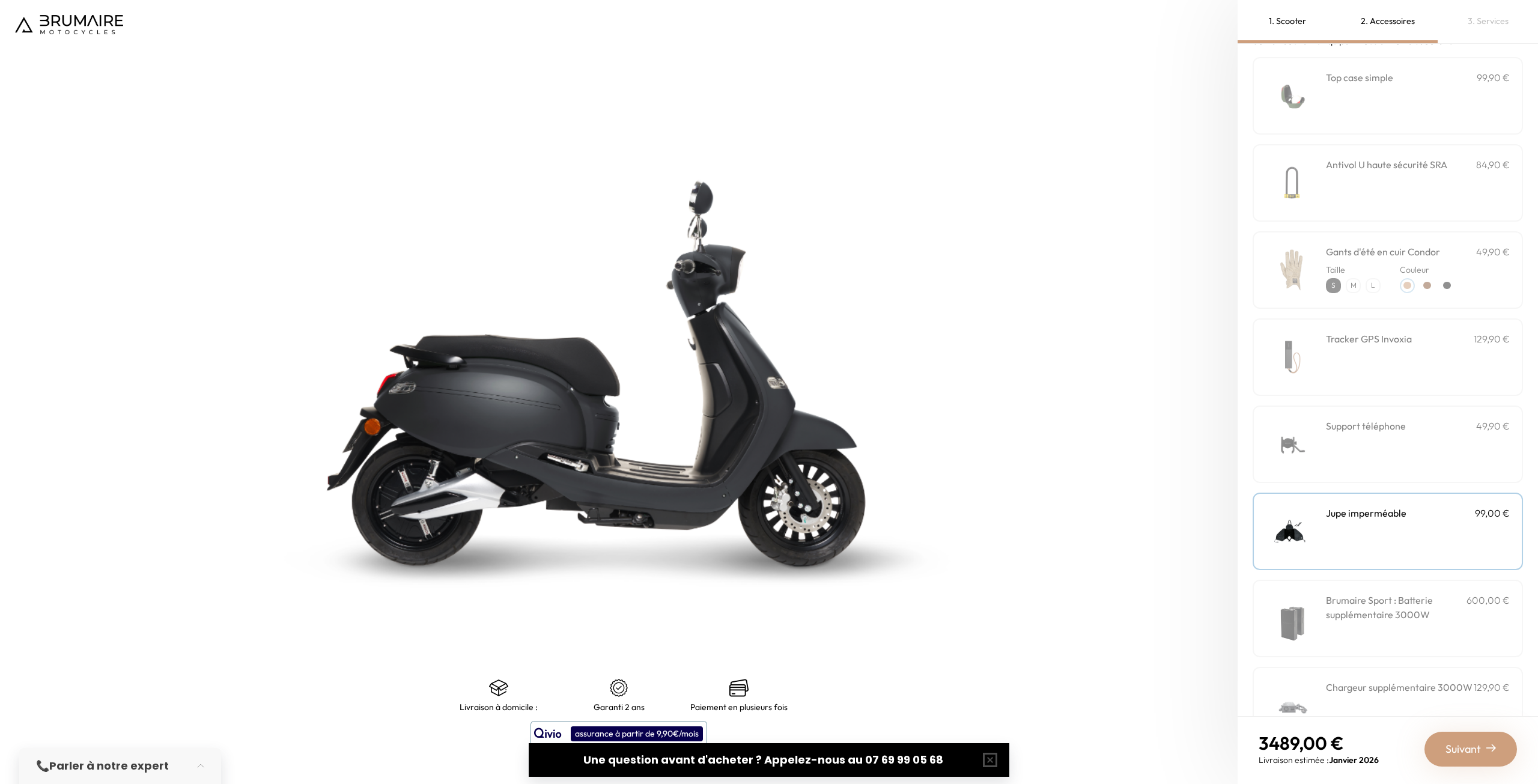
scroll to position [0, 0]
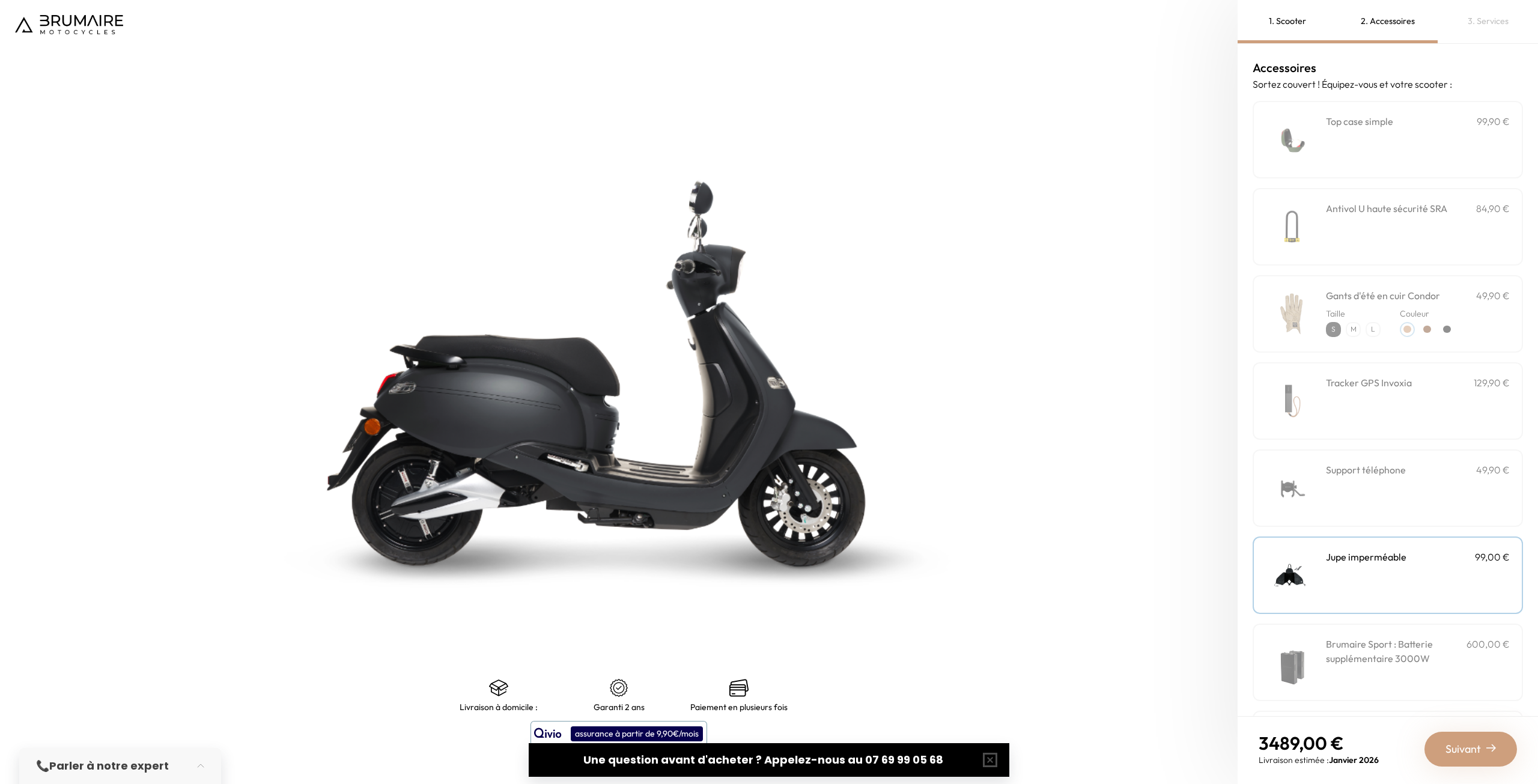
click at [1371, 130] on div "**********" at bounding box center [1418, 139] width 184 height 51
click at [1480, 759] on div "Suivant" at bounding box center [1470, 748] width 92 height 35
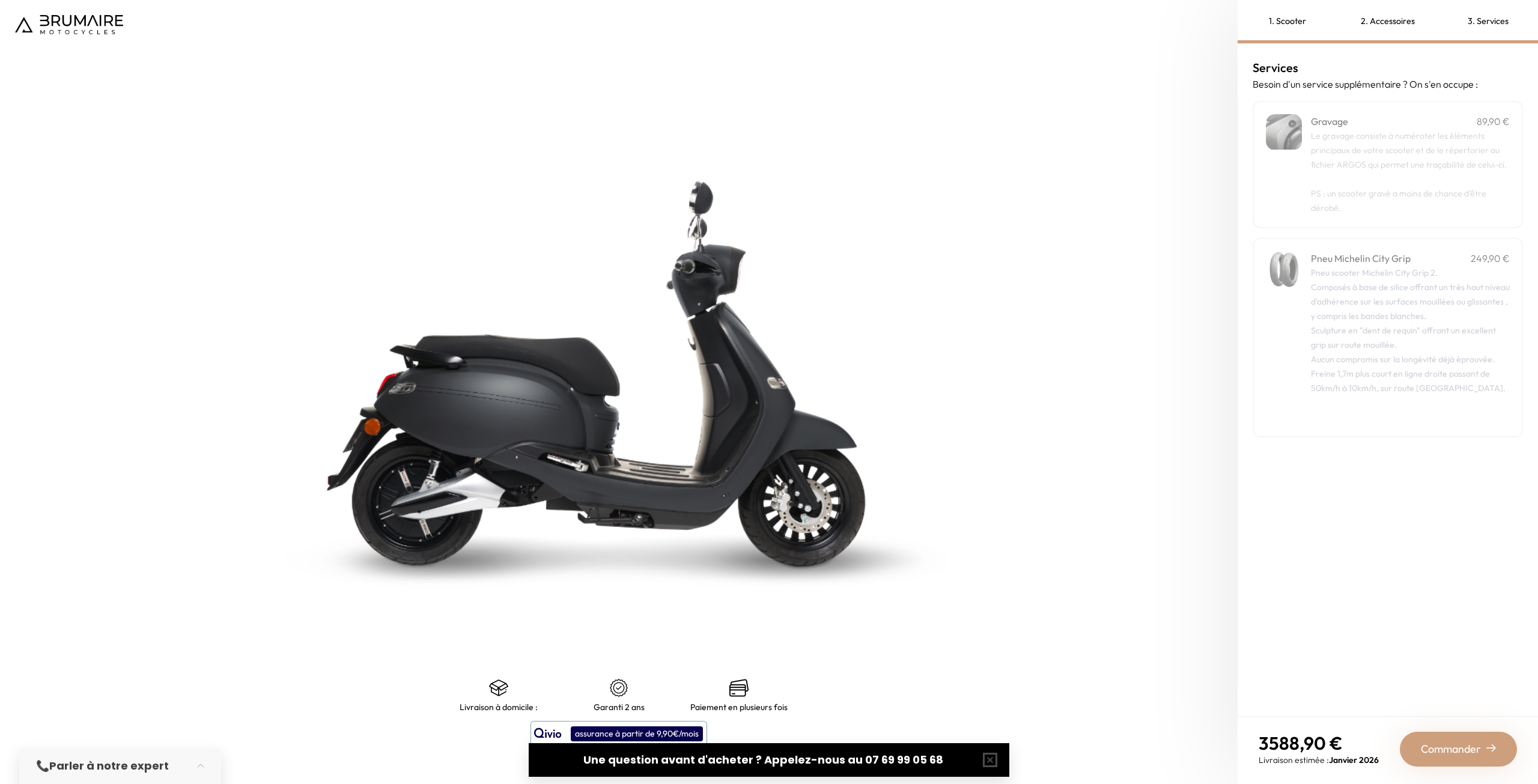
click at [1371, 213] on span "PS : un scooter gravé a moins de chance d’être dérobé." at bounding box center [1399, 200] width 176 height 25
click at [1386, 318] on div "Pneu scooter Michelin City Grip 2. Composés à base de silice offrant un très ha…" at bounding box center [1410, 344] width 199 height 159
click at [1435, 753] on span "Commander" at bounding box center [1451, 749] width 60 height 17
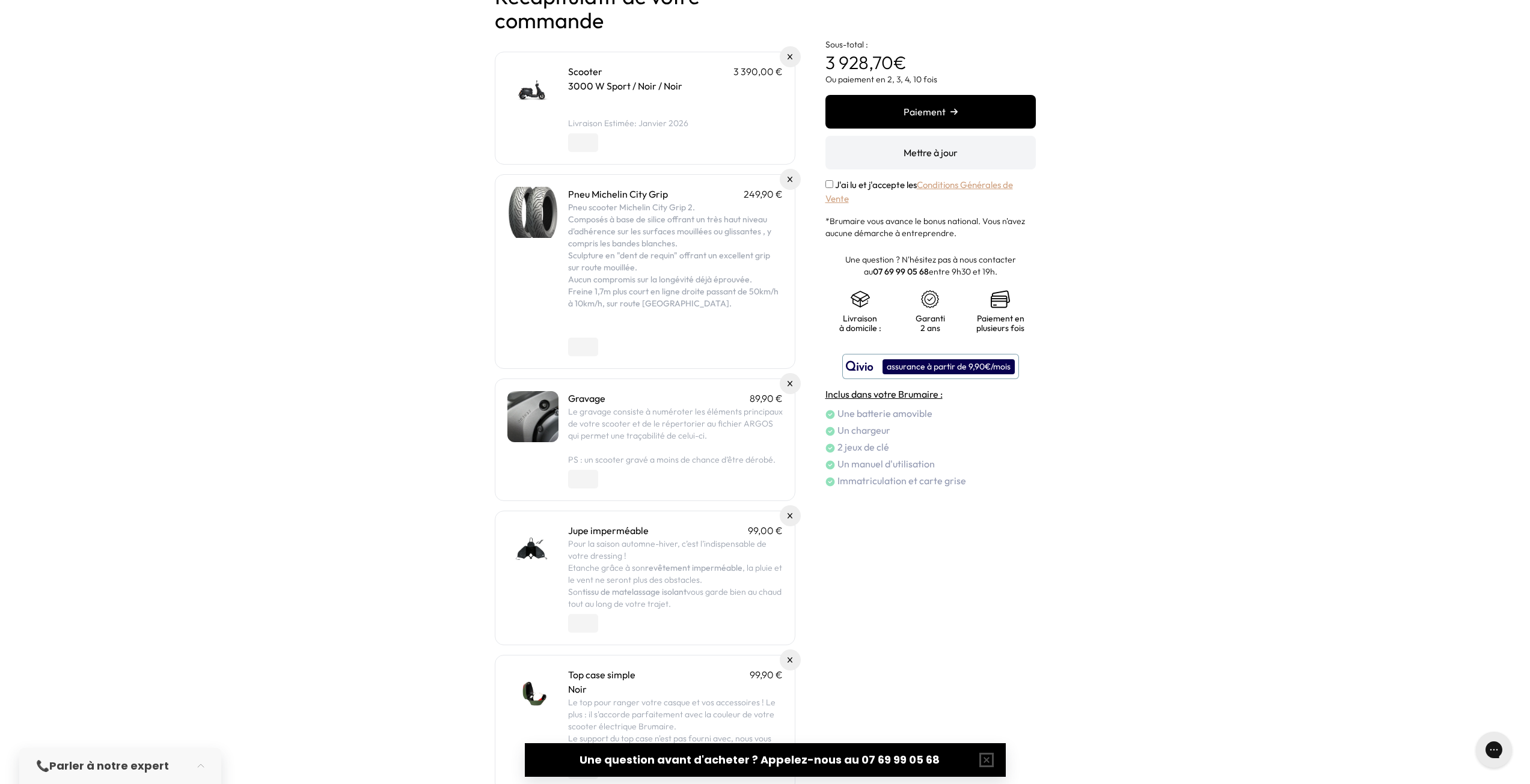
scroll to position [120, 0]
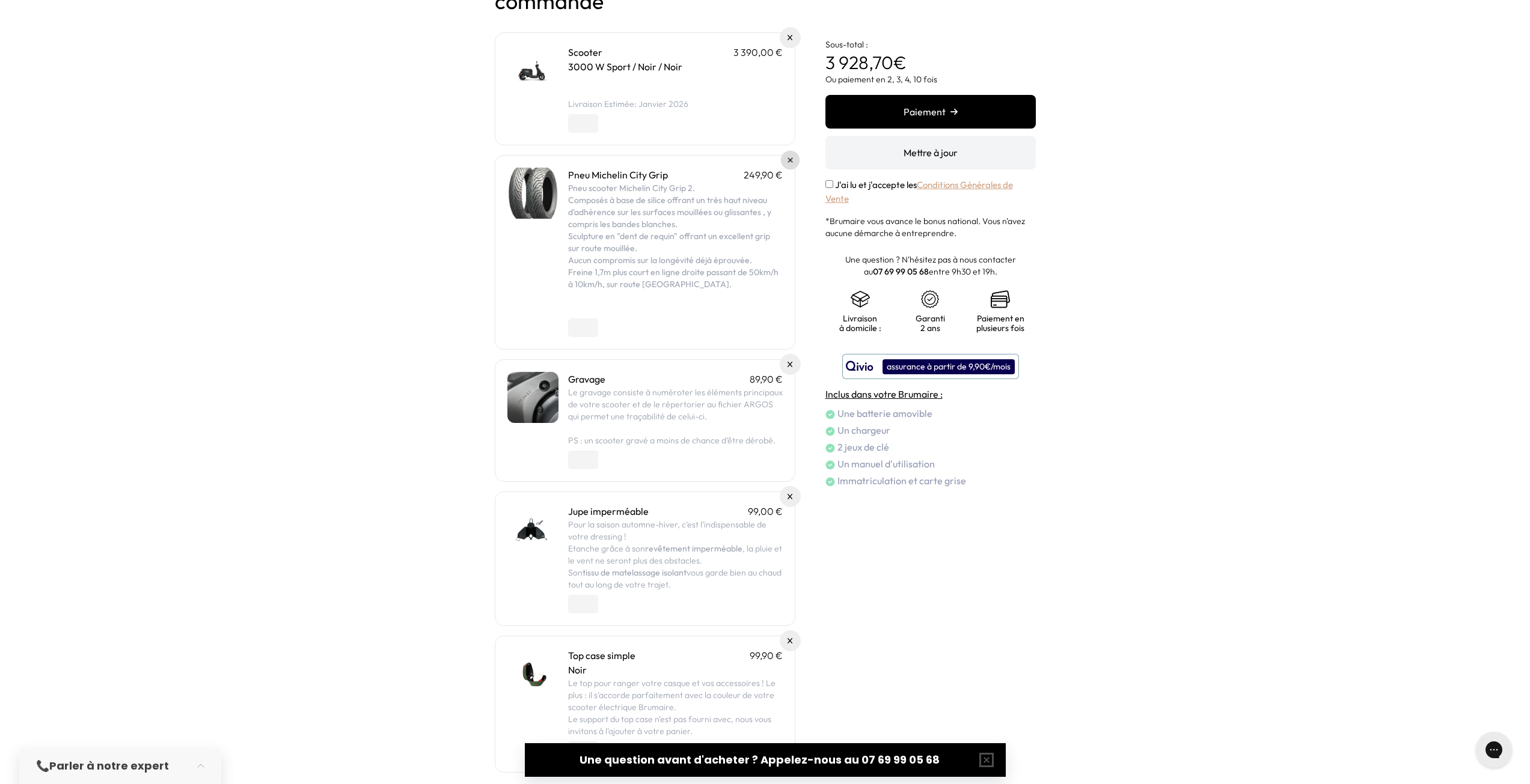
drag, startPoint x: 783, startPoint y: 162, endPoint x: 795, endPoint y: 221, distance: 60.2
click at [783, 162] on link at bounding box center [790, 160] width 21 height 21
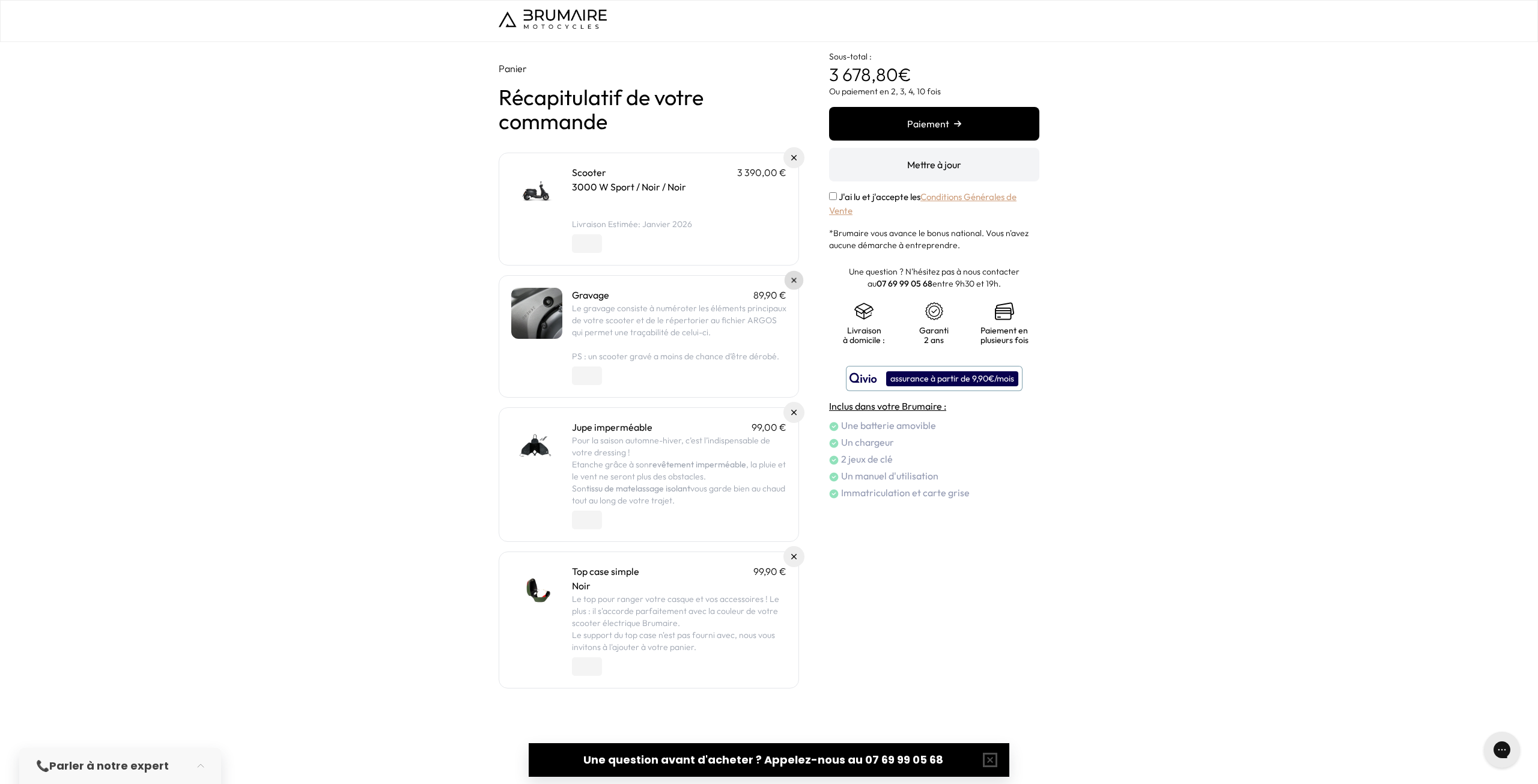
click at [790, 282] on link at bounding box center [794, 280] width 19 height 19
